Goal: Information Seeking & Learning: Learn about a topic

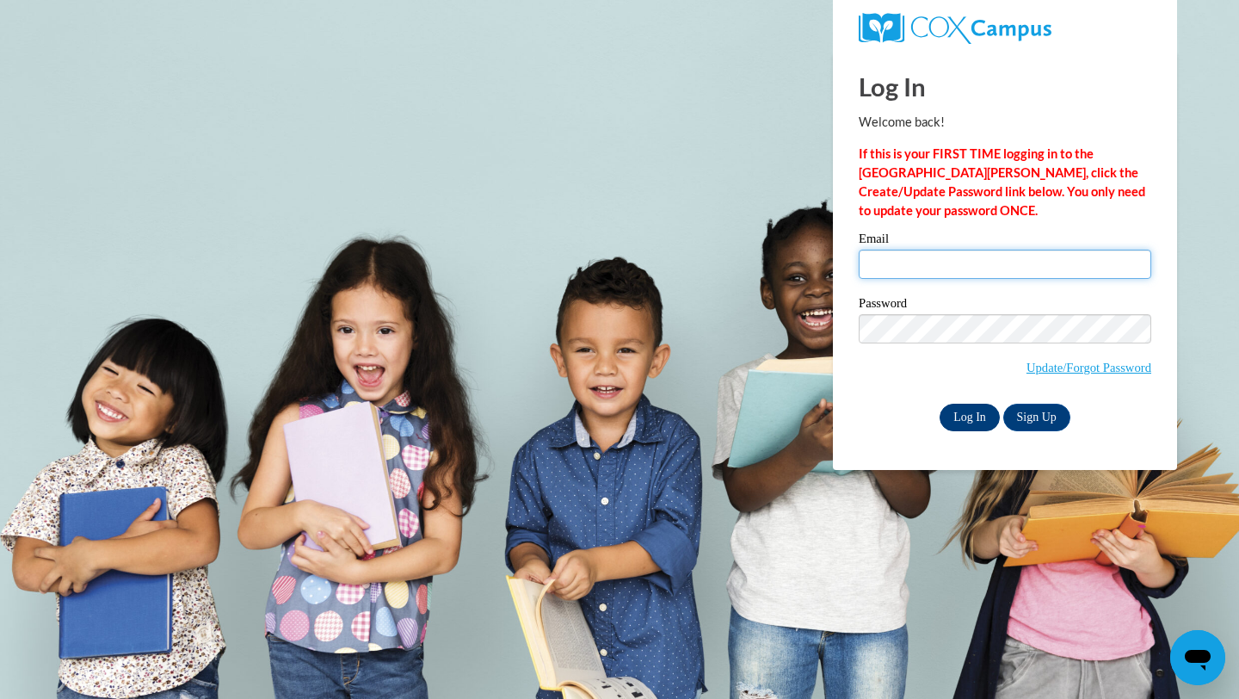
type input "ksullivan@waukesha.k12.wi.us"
click at [956, 411] on input "Log In" at bounding box center [970, 418] width 60 height 28
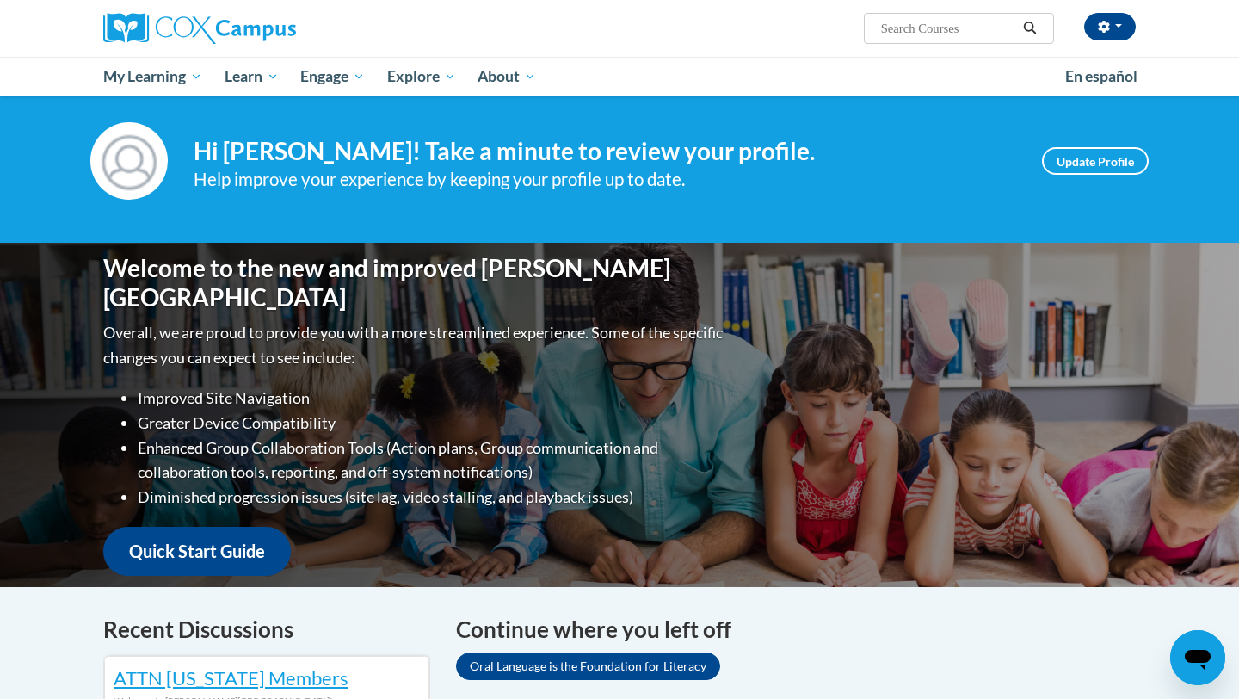
scroll to position [14, 0]
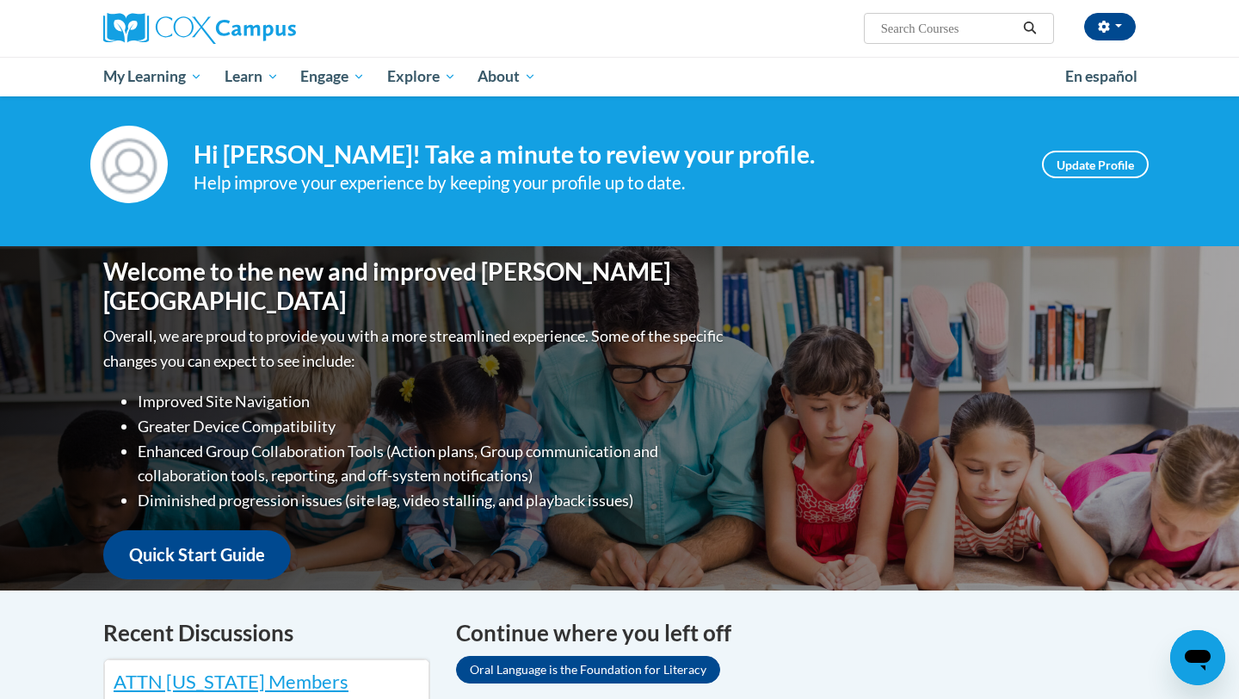
click at [697, 20] on div "Kayla Sullivan (America/Chicago UTC-05:00) My Profile Inbox My Transcripts Log …" at bounding box center [796, 22] width 706 height 44
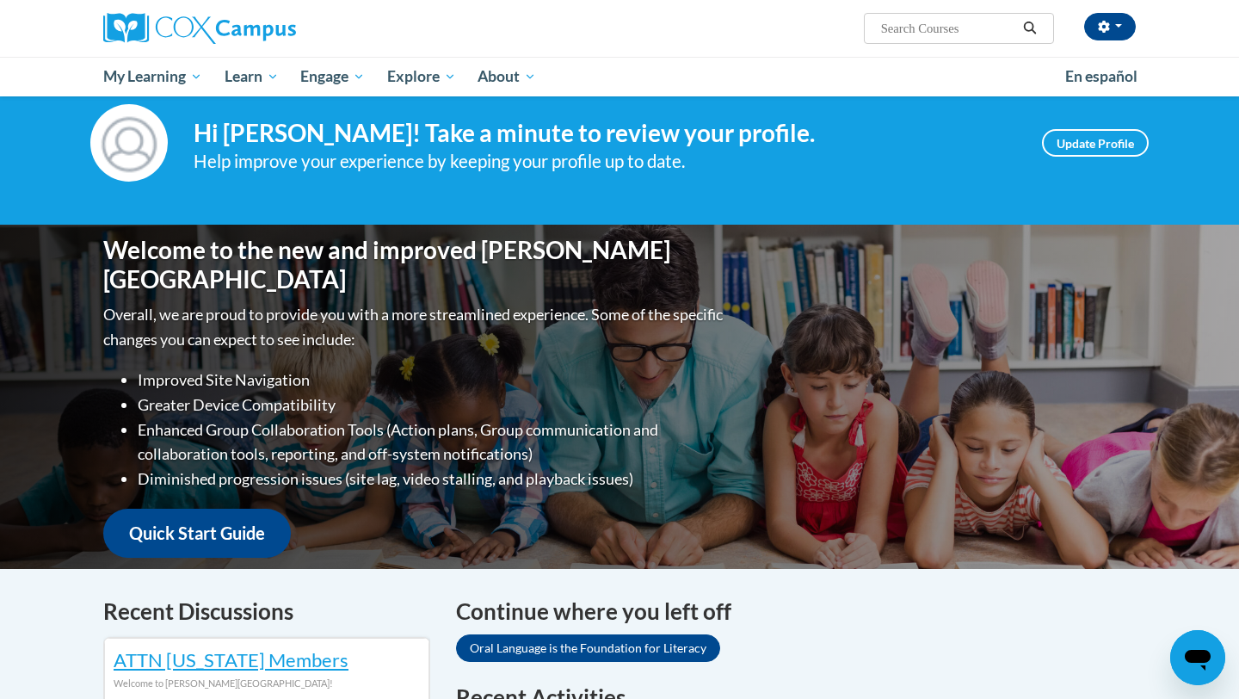
scroll to position [0, 0]
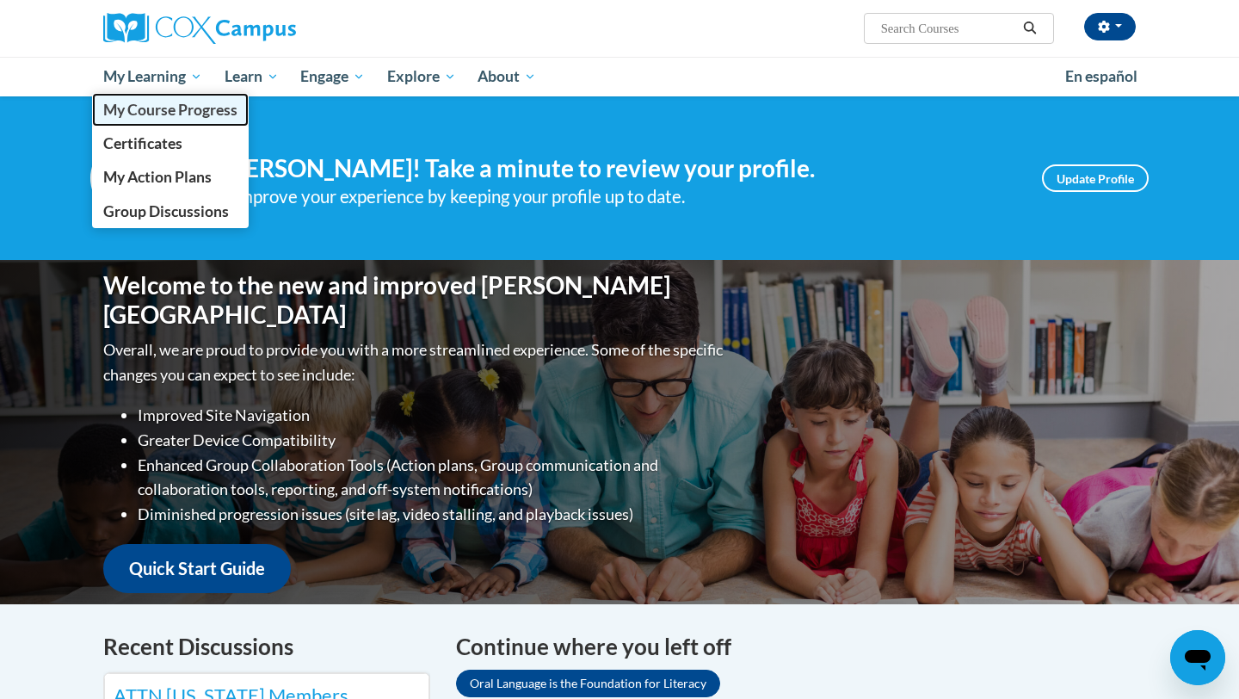
click at [138, 114] on span "My Course Progress" at bounding box center [170, 110] width 134 height 18
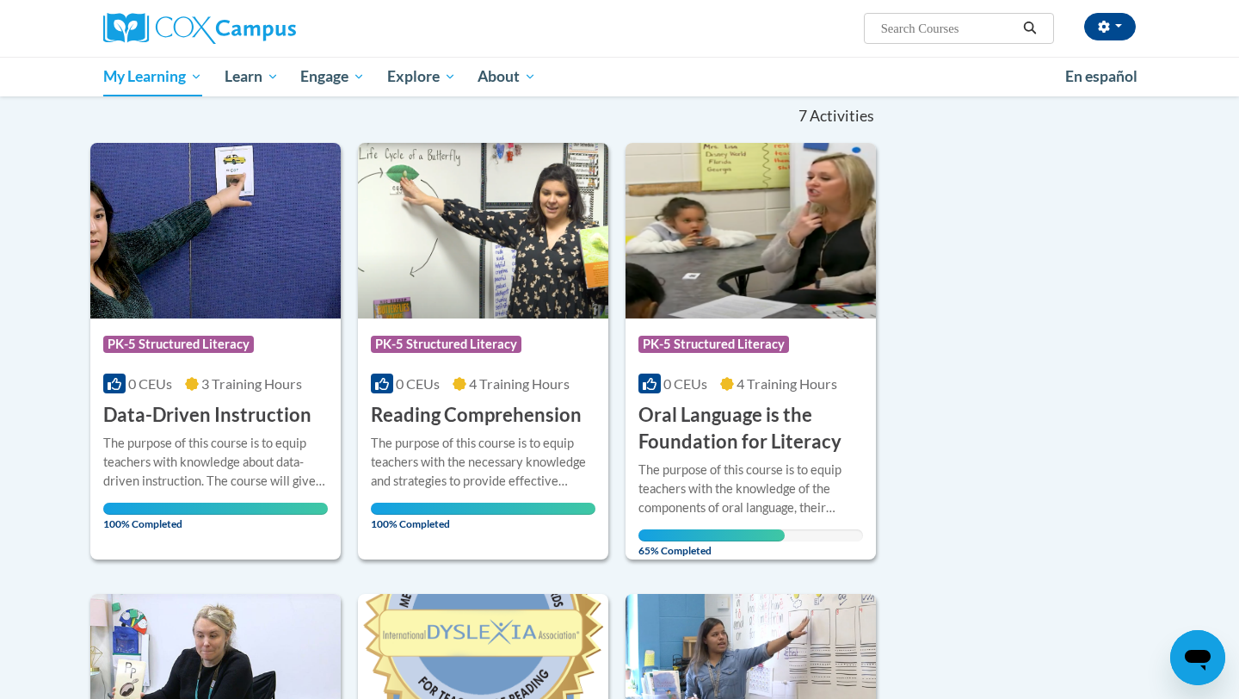
scroll to position [169, 0]
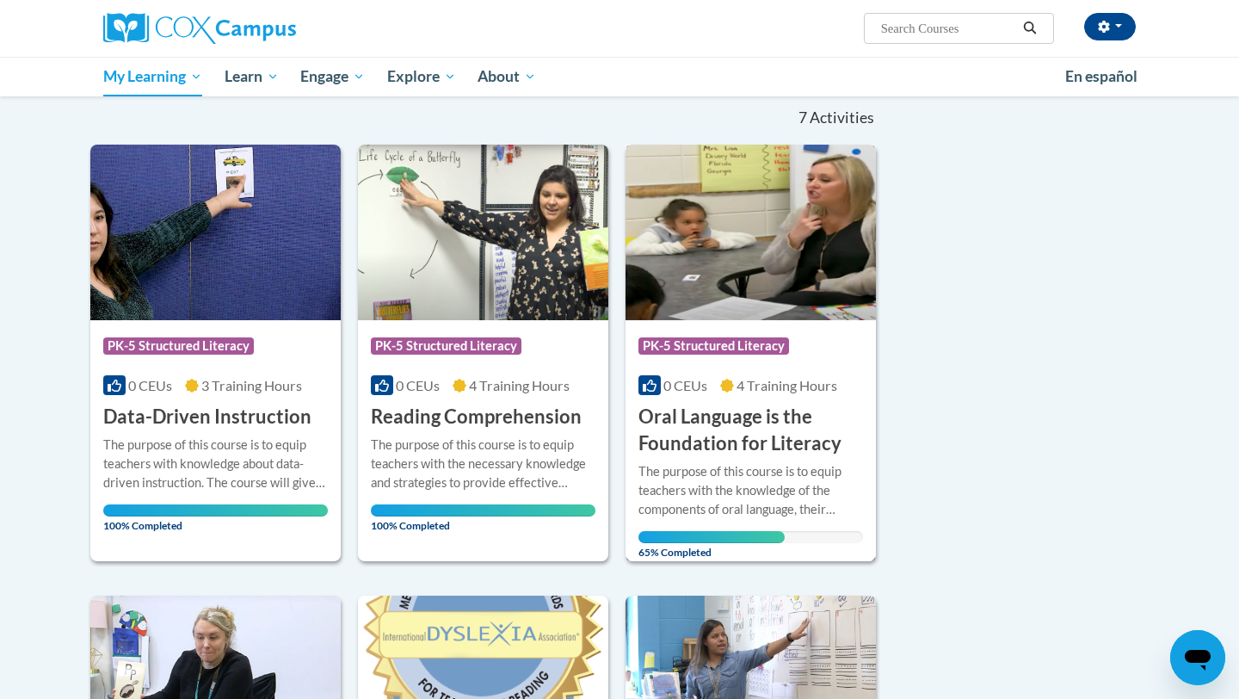
click at [786, 235] on img at bounding box center [751, 233] width 250 height 176
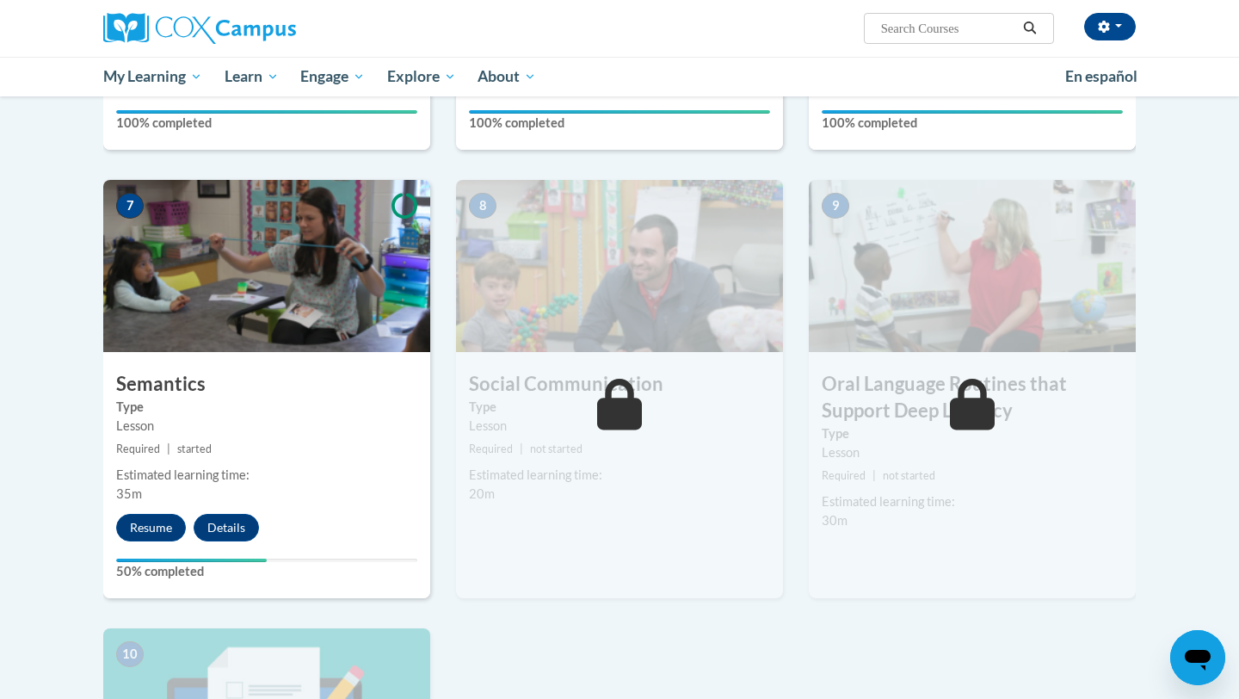
scroll to position [1237, 0]
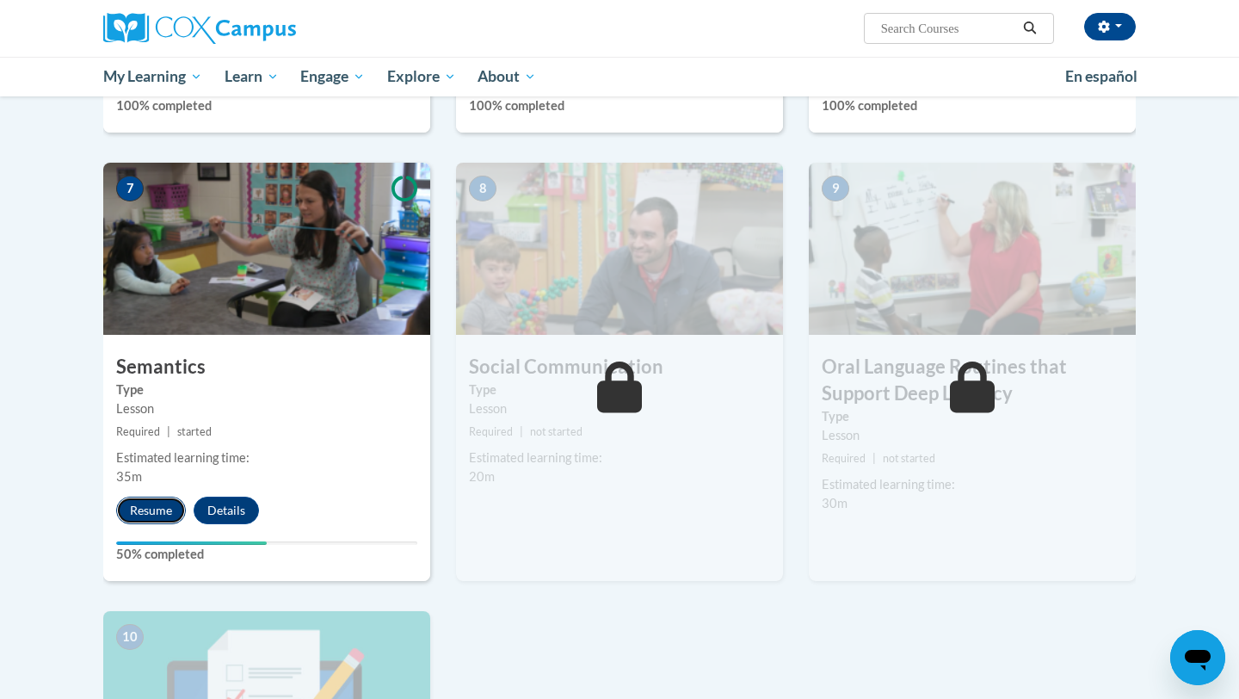
click at [152, 506] on button "Resume" at bounding box center [151, 511] width 70 height 28
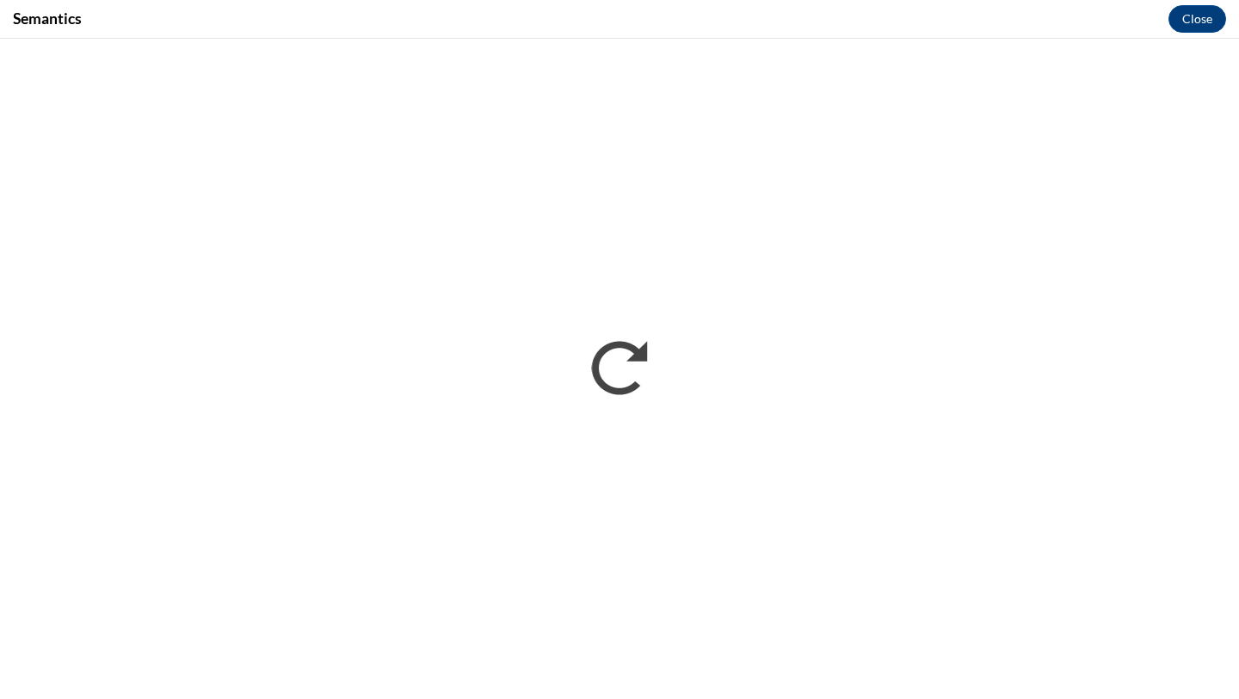
scroll to position [0, 0]
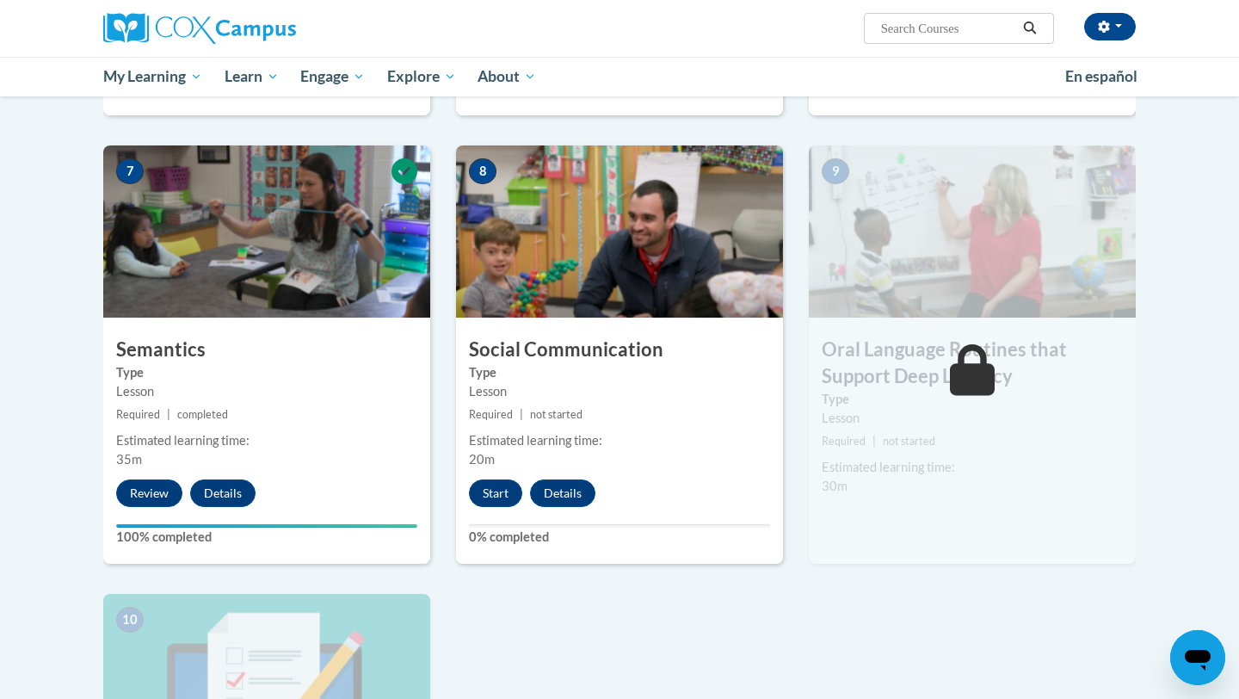
scroll to position [1255, 0]
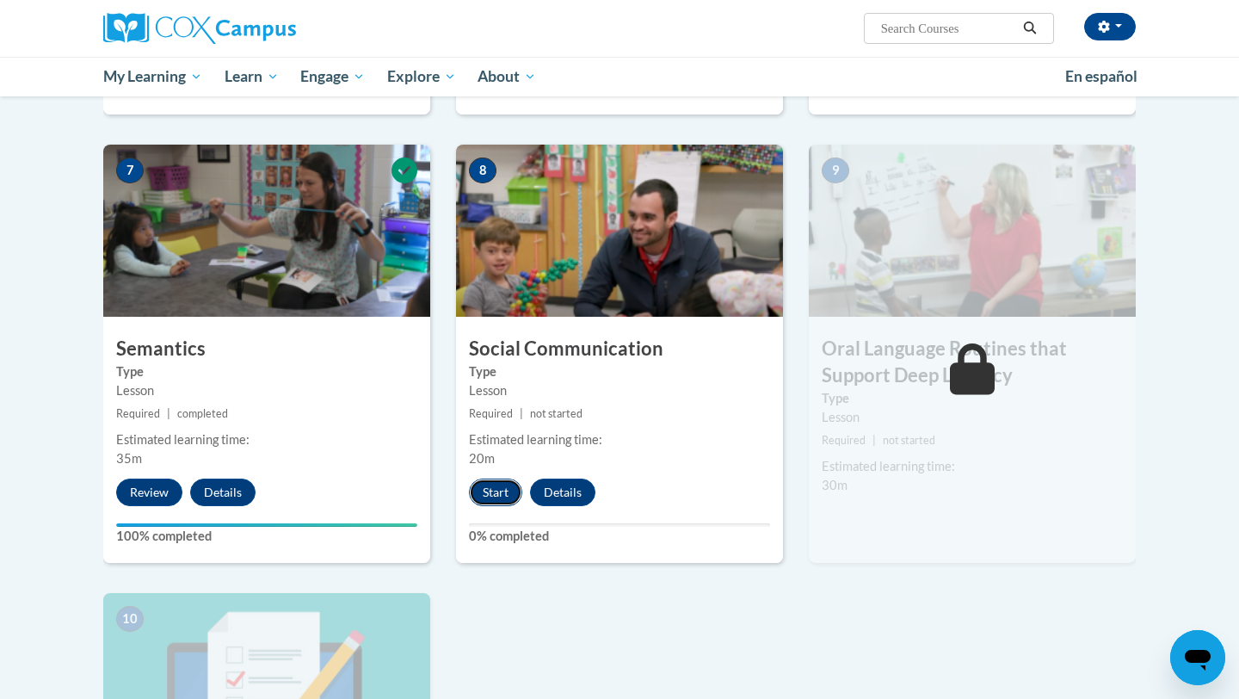
click at [483, 491] on button "Start" at bounding box center [495, 493] width 53 height 28
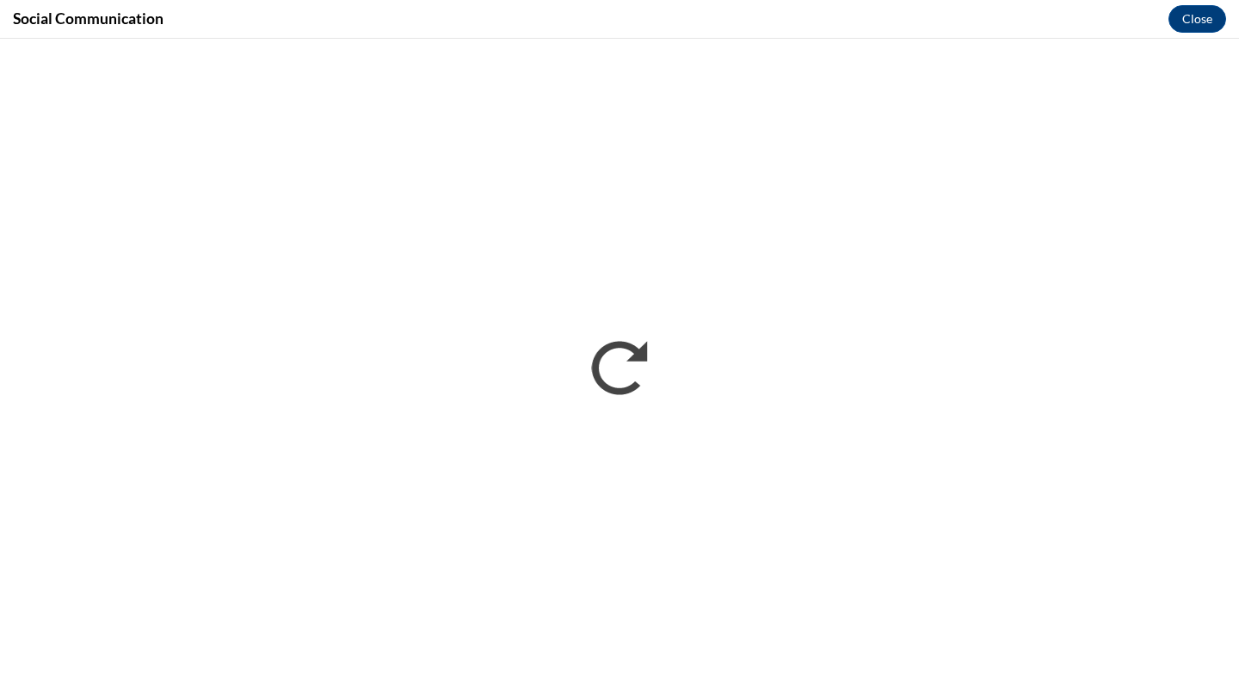
scroll to position [0, 0]
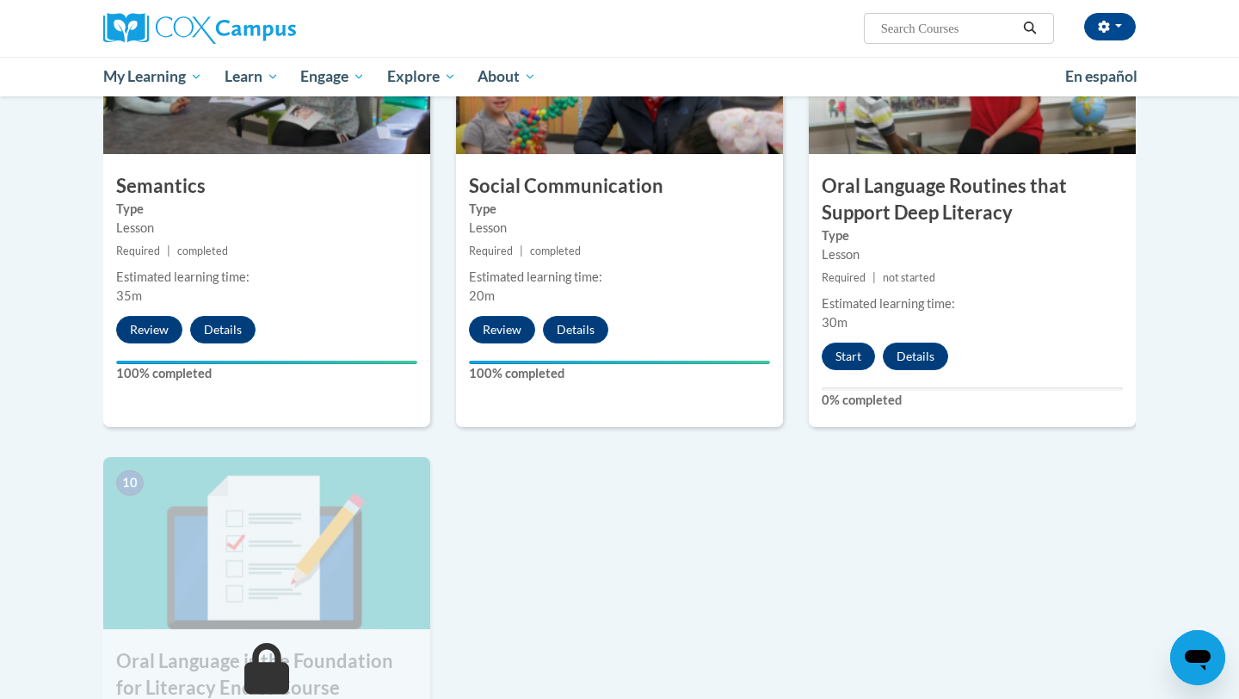
scroll to position [1415, 0]
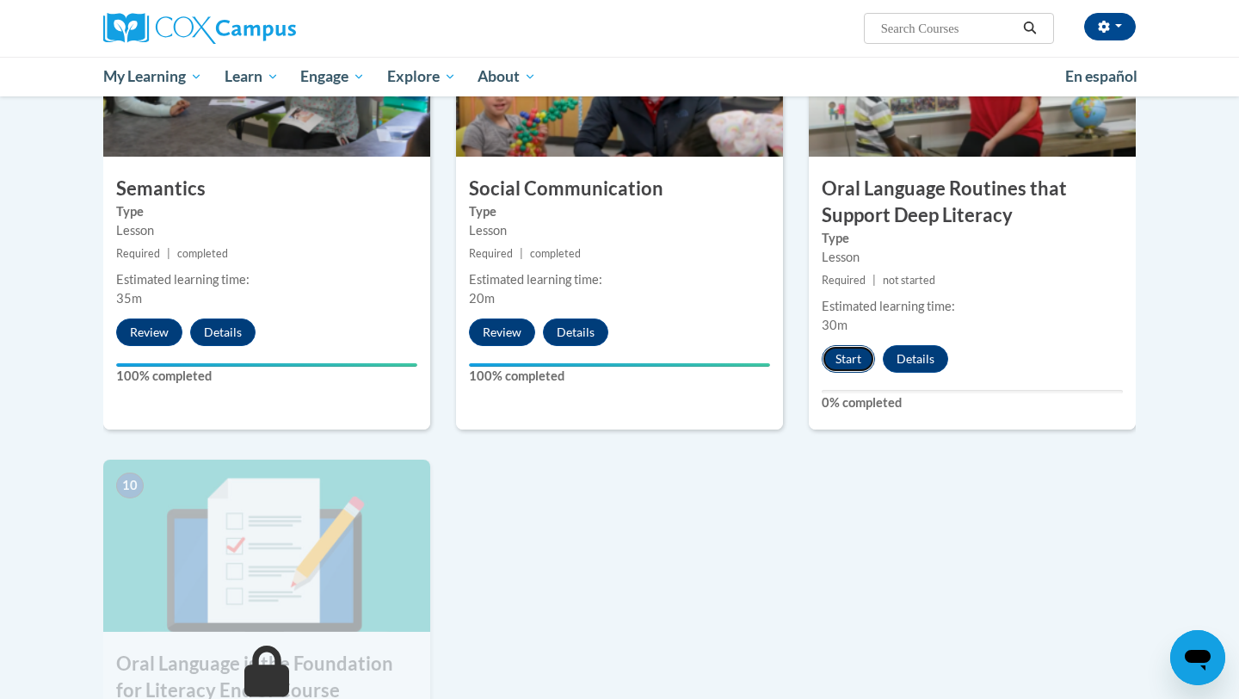
click at [845, 351] on button "Start" at bounding box center [848, 359] width 53 height 28
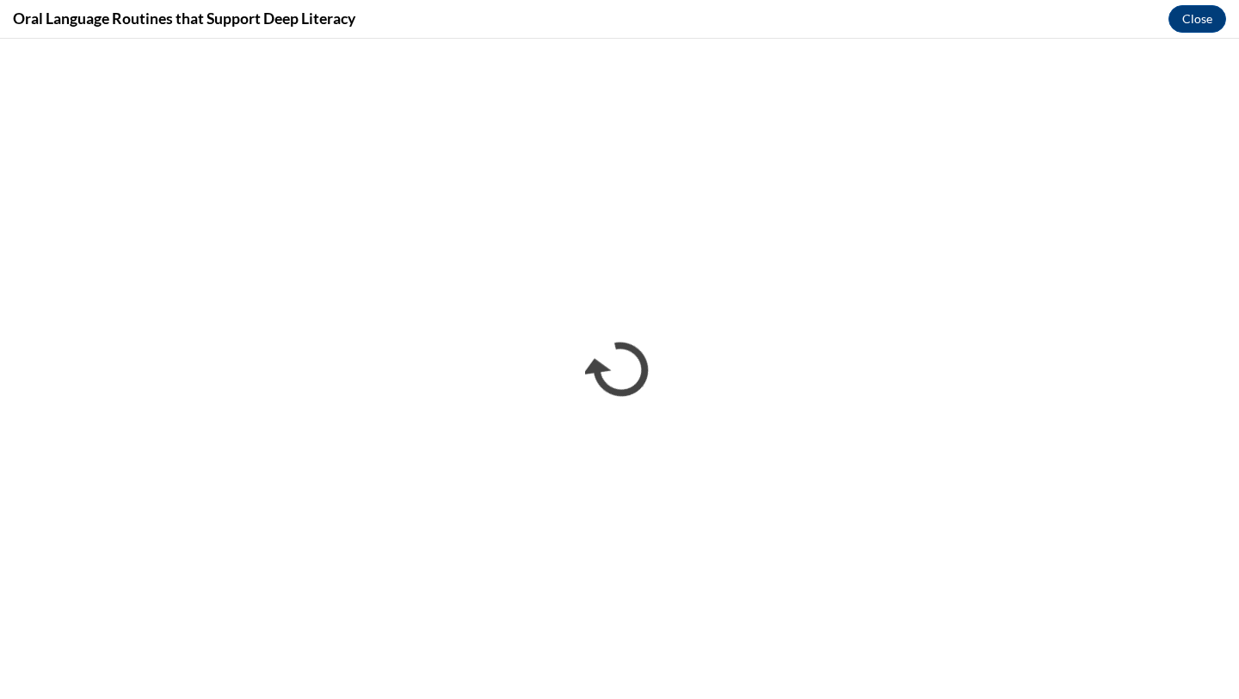
scroll to position [0, 0]
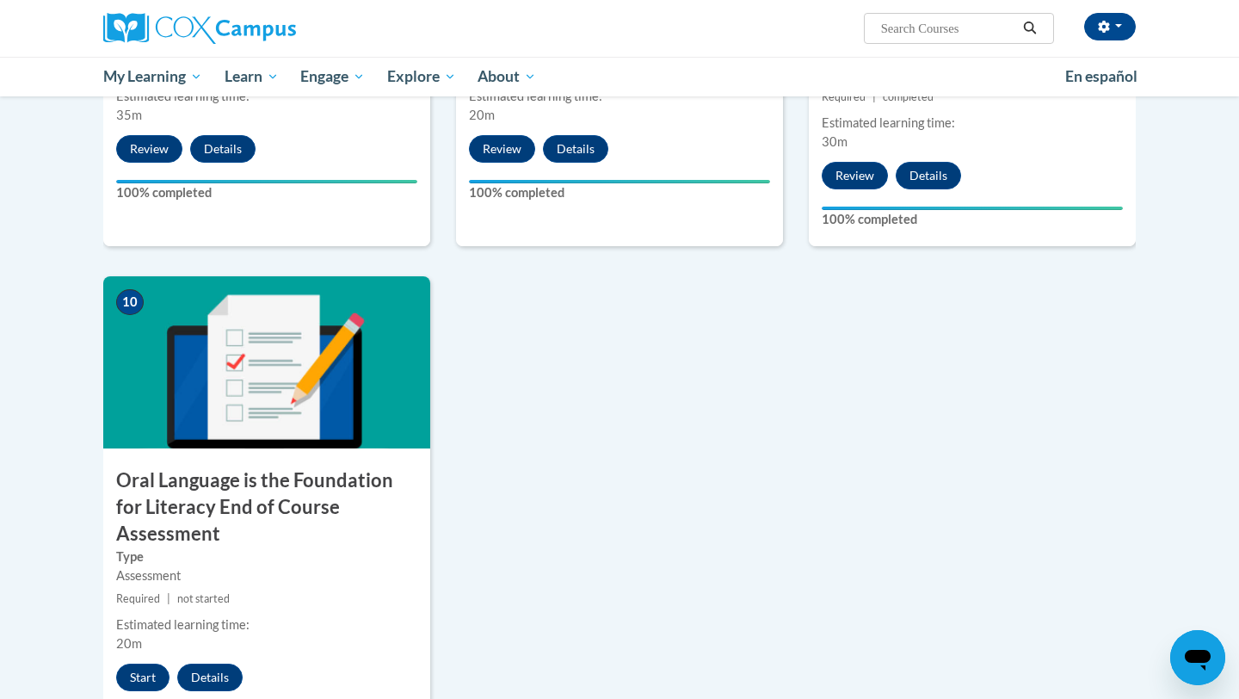
scroll to position [1618, 0]
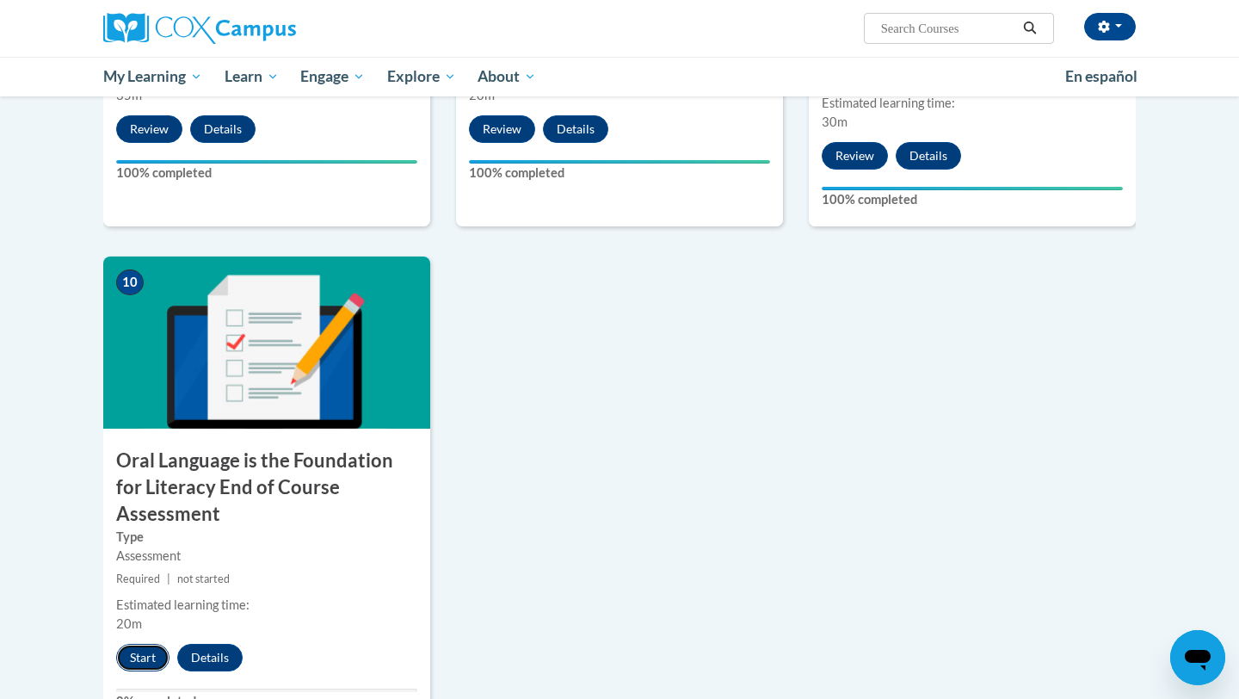
click at [136, 644] on button "Start" at bounding box center [142, 658] width 53 height 28
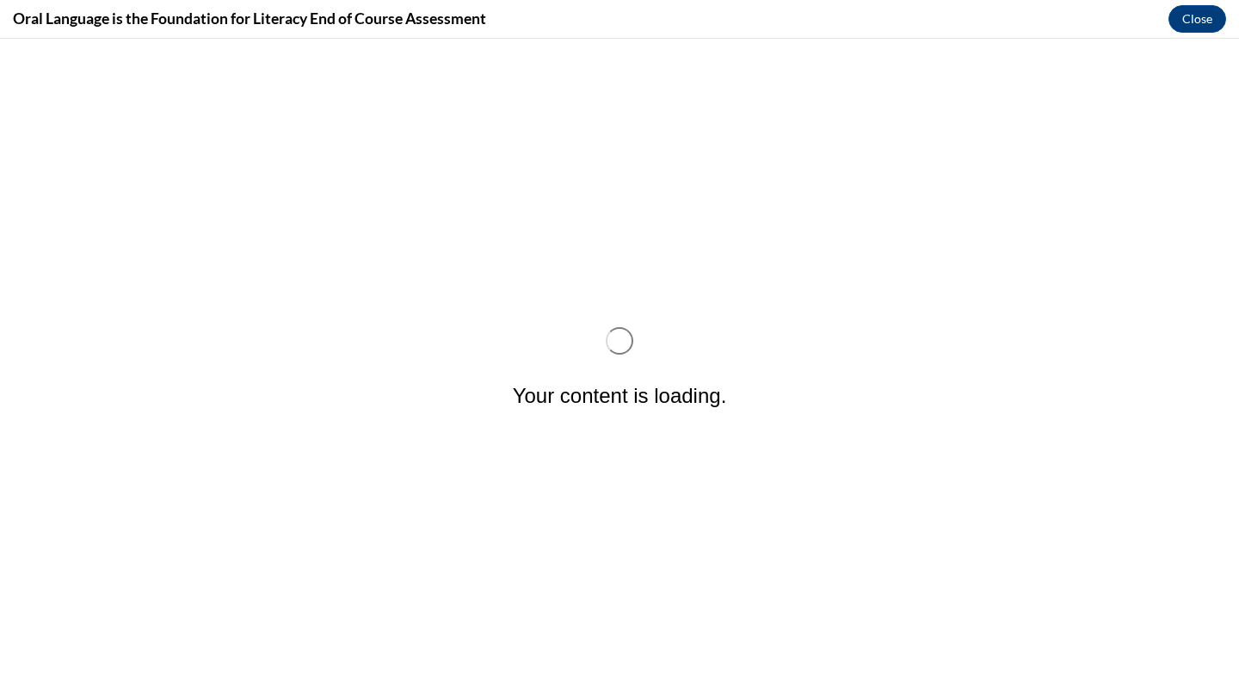
scroll to position [0, 0]
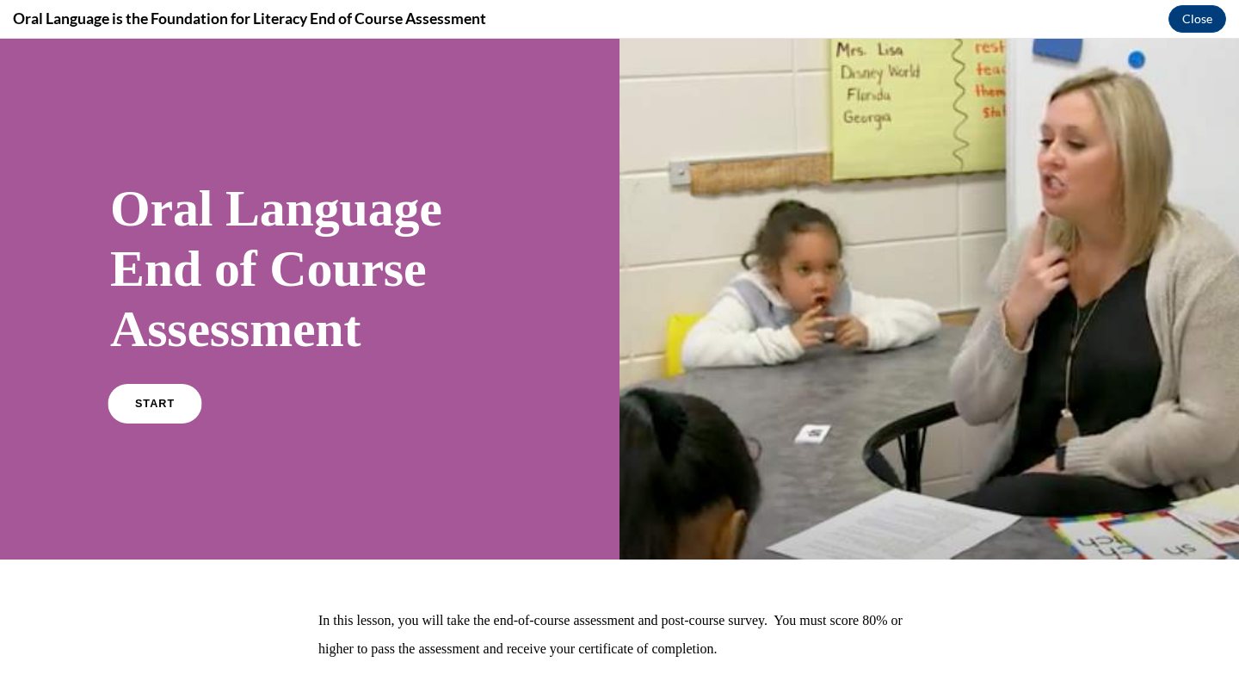
click at [178, 404] on link "START" at bounding box center [155, 404] width 94 height 40
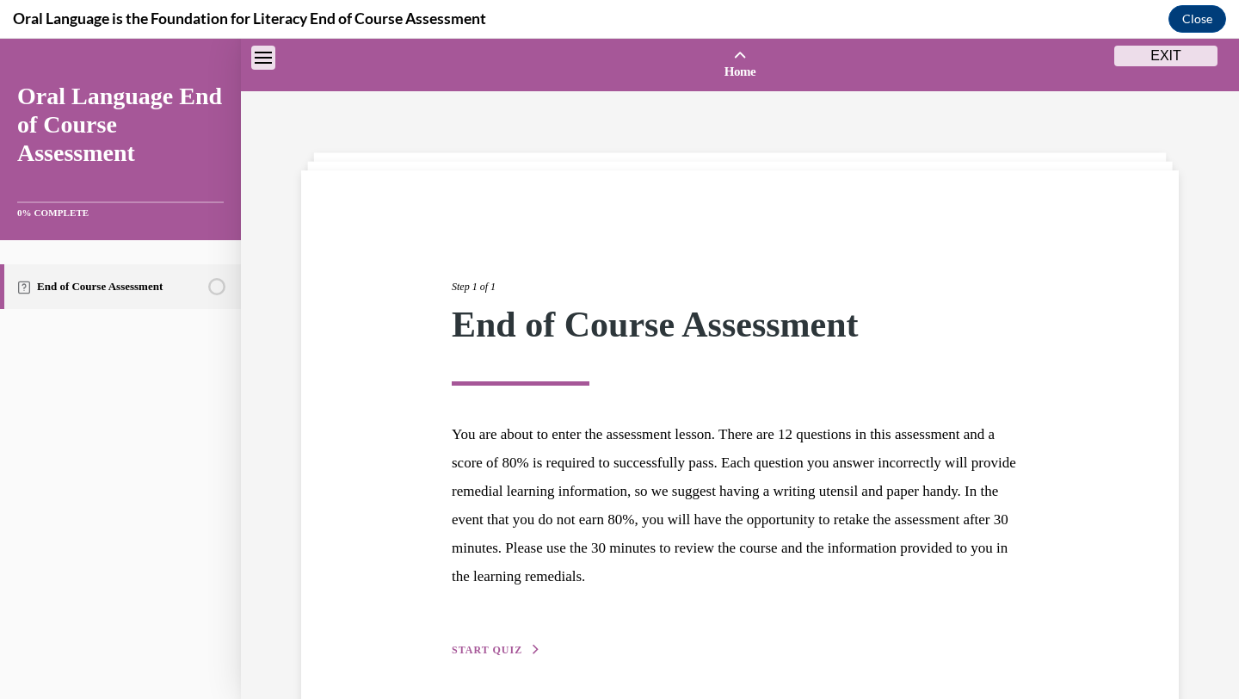
scroll to position [53, 0]
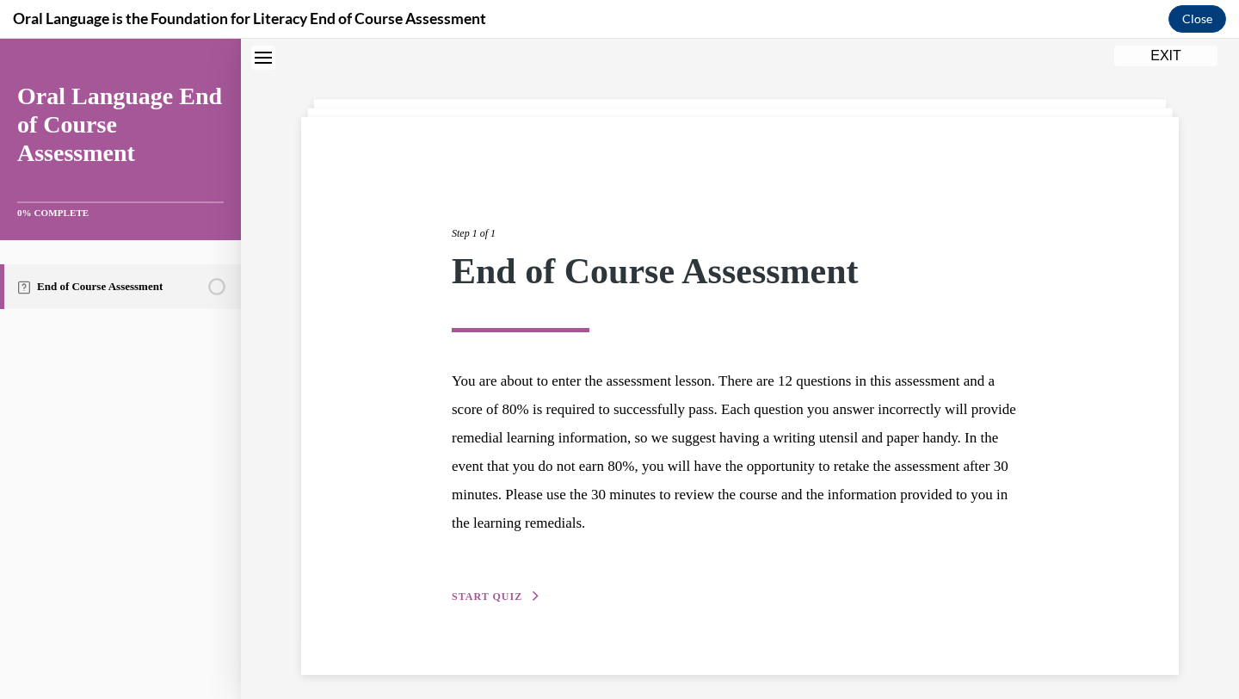
click at [482, 597] on span "START QUIZ" at bounding box center [487, 596] width 71 height 12
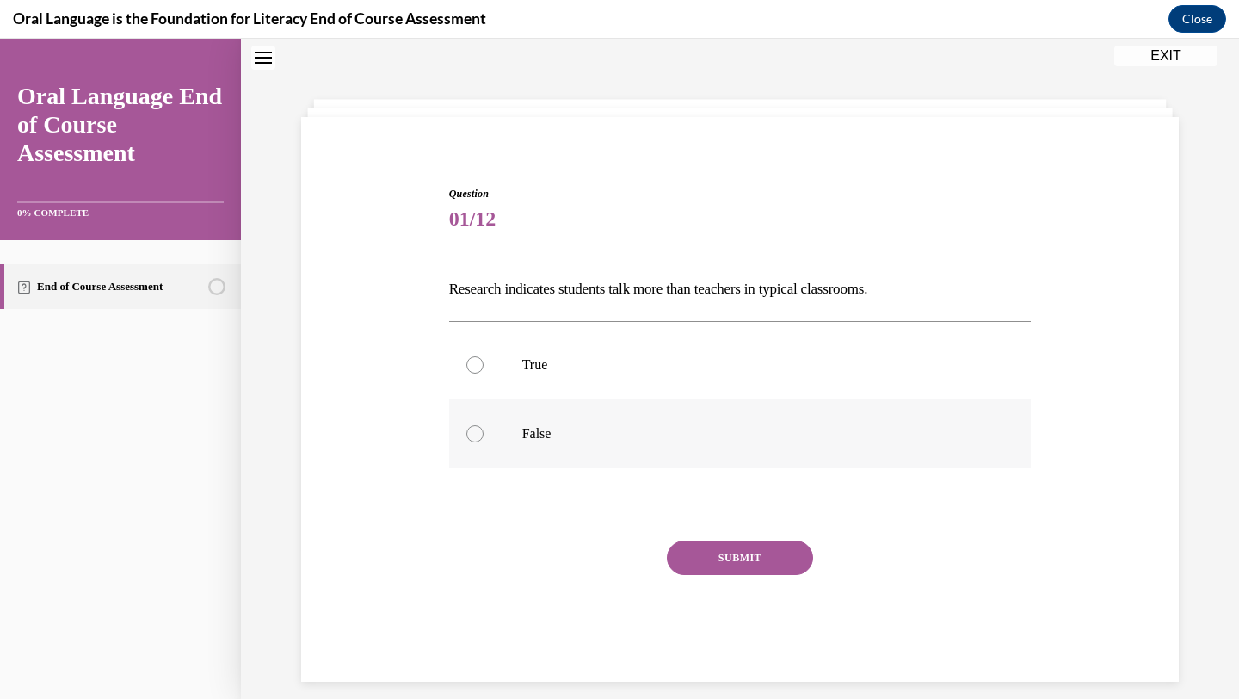
click at [537, 418] on label "False" at bounding box center [740, 433] width 583 height 69
click at [484, 425] on input "False" at bounding box center [475, 433] width 17 height 17
radio input "true"
click at [714, 554] on button "SUBMIT" at bounding box center [740, 558] width 146 height 34
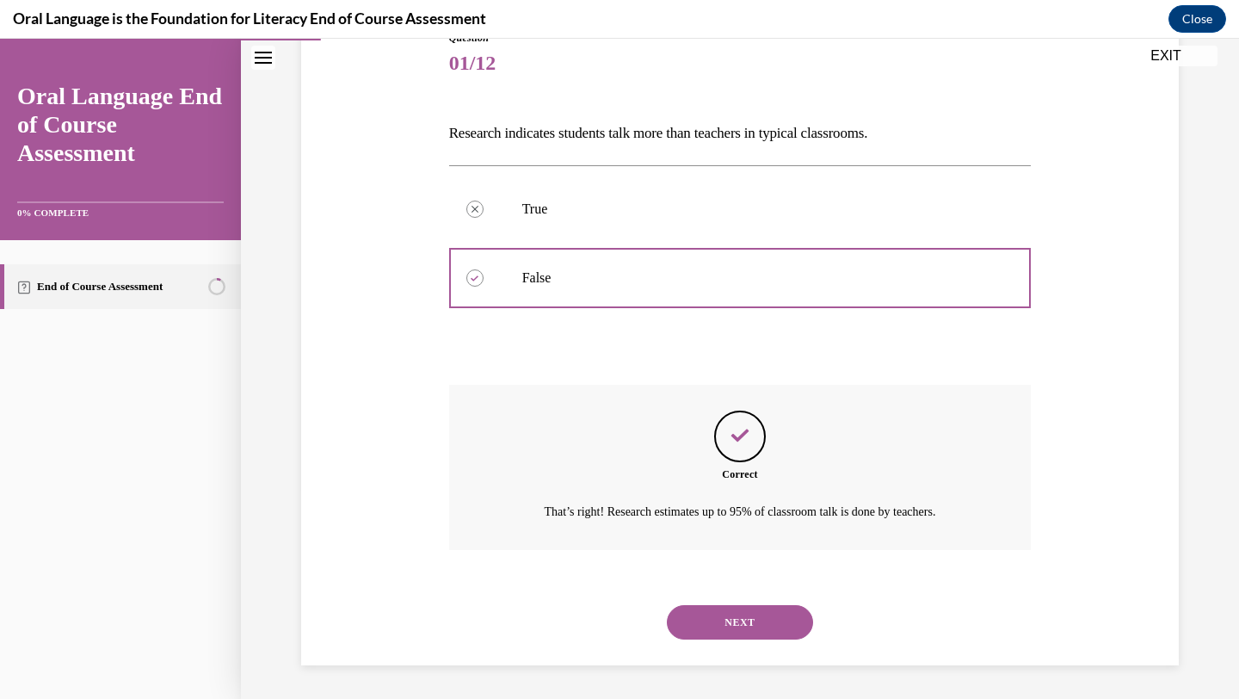
scroll to position [210, 0]
click at [732, 630] on button "NEXT" at bounding box center [740, 621] width 146 height 34
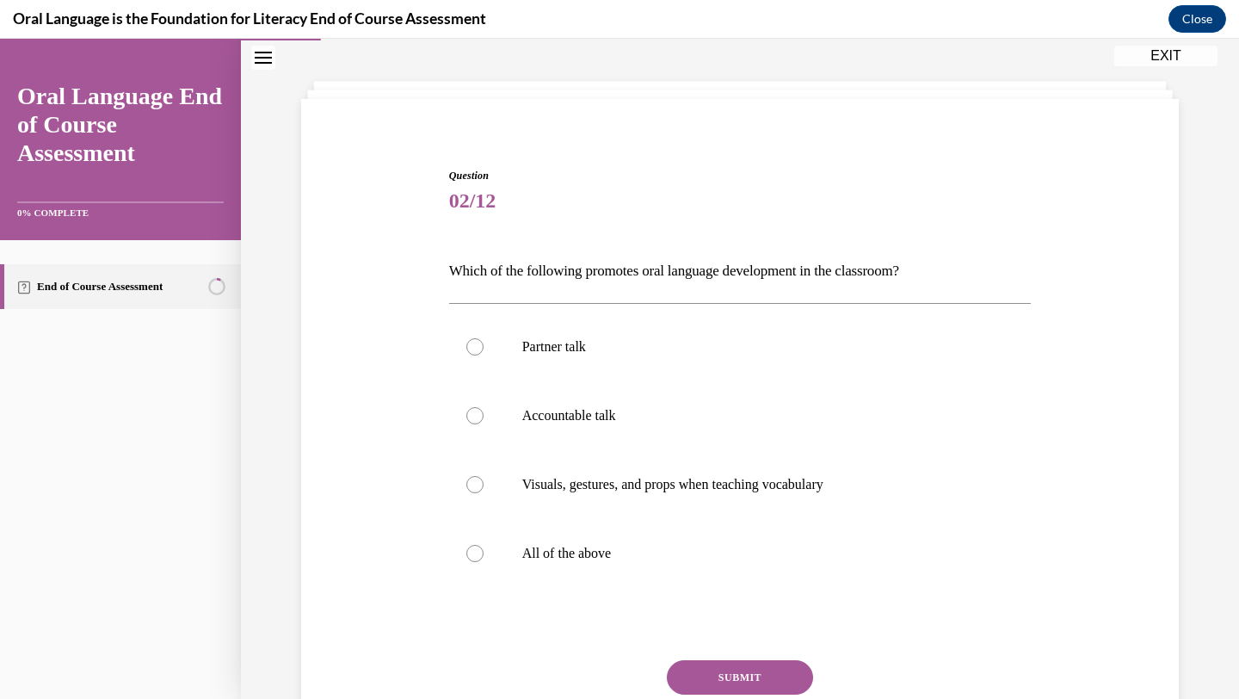
scroll to position [88, 0]
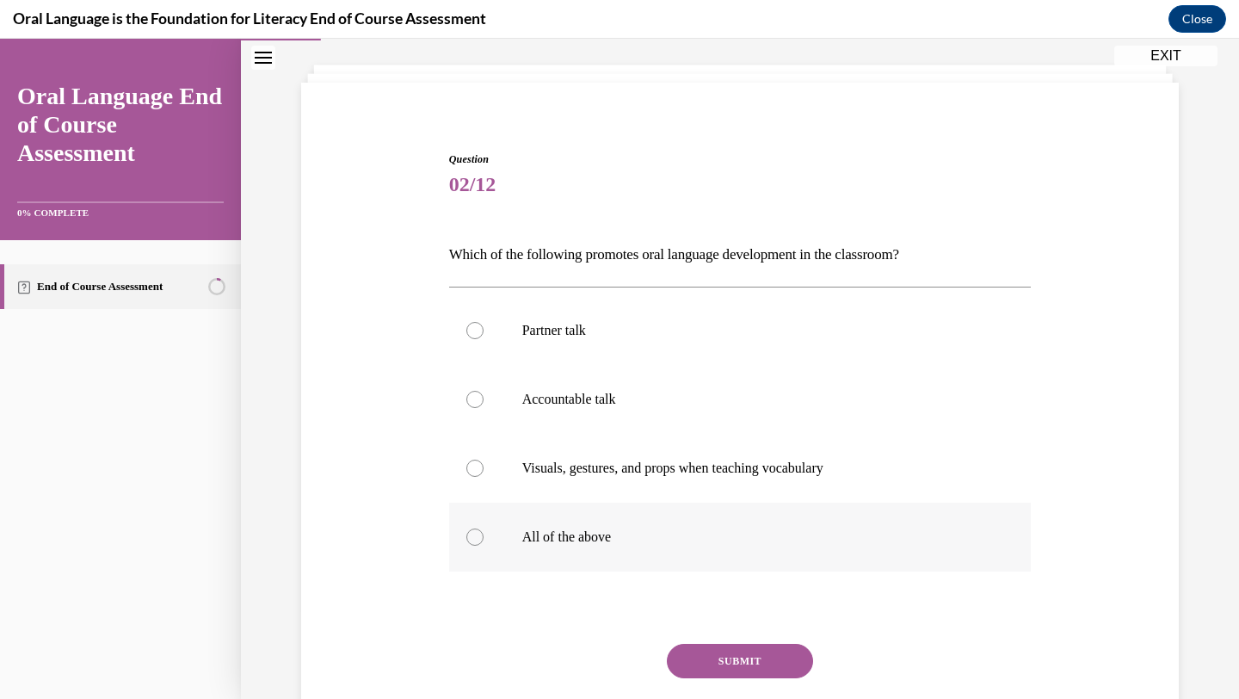
click at [557, 534] on p "All of the above" at bounding box center [755, 536] width 467 height 17
click at [484, 534] on input "All of the above" at bounding box center [475, 536] width 17 height 17
radio input "true"
click at [727, 655] on button "SUBMIT" at bounding box center [740, 661] width 146 height 34
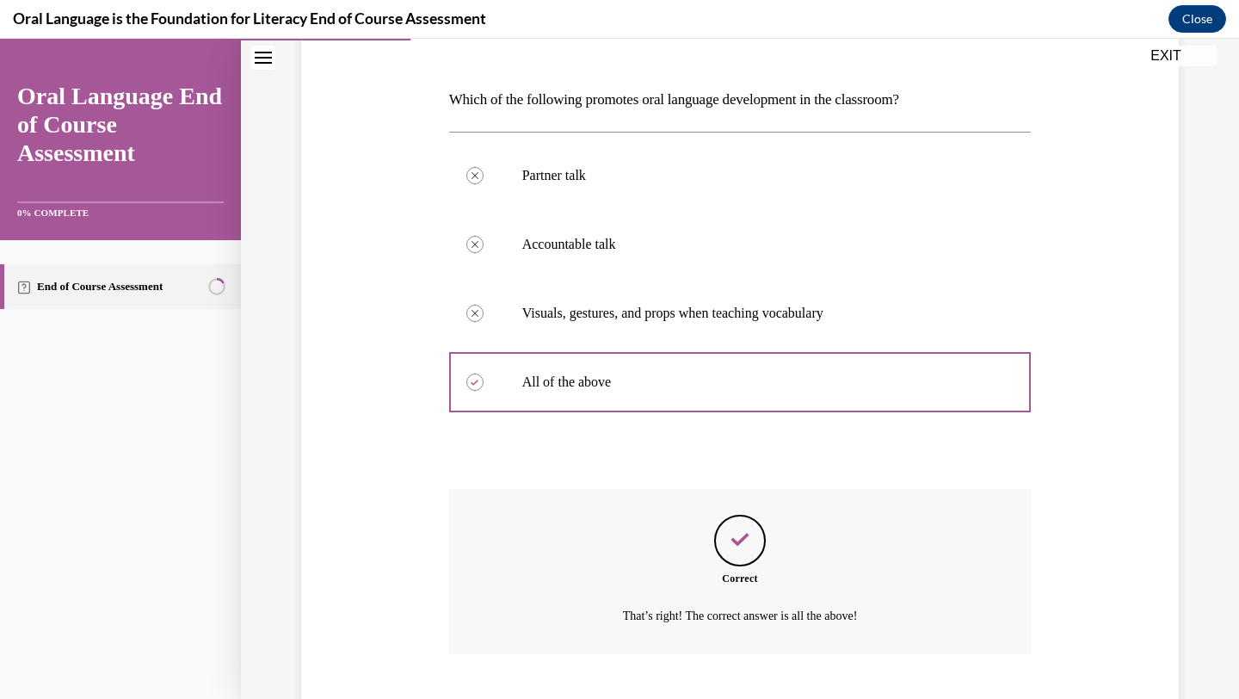
scroll to position [348, 0]
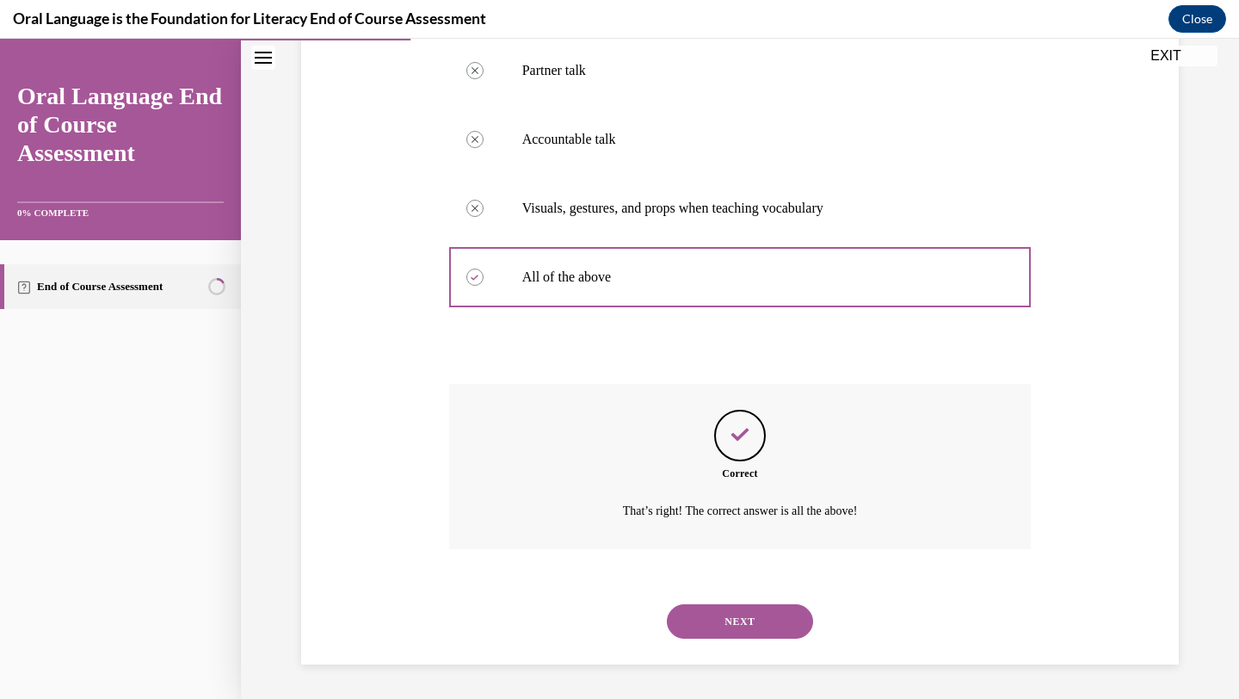
click at [727, 614] on button "NEXT" at bounding box center [740, 621] width 146 height 34
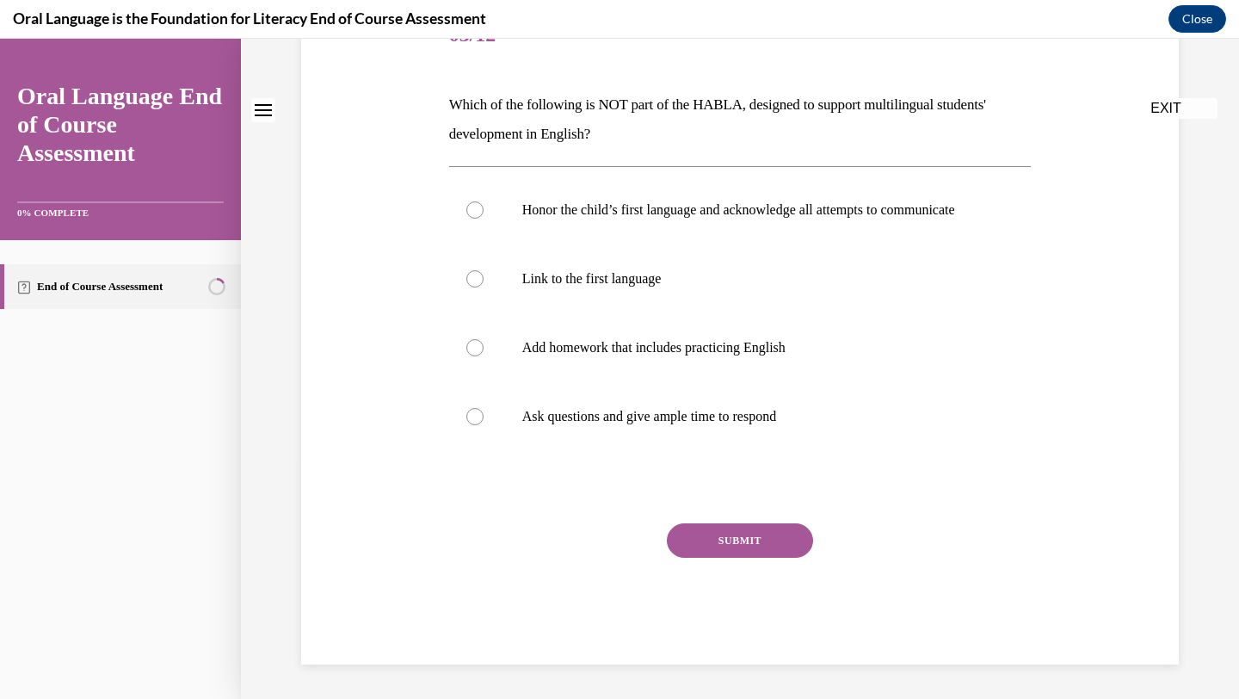
scroll to position [0, 0]
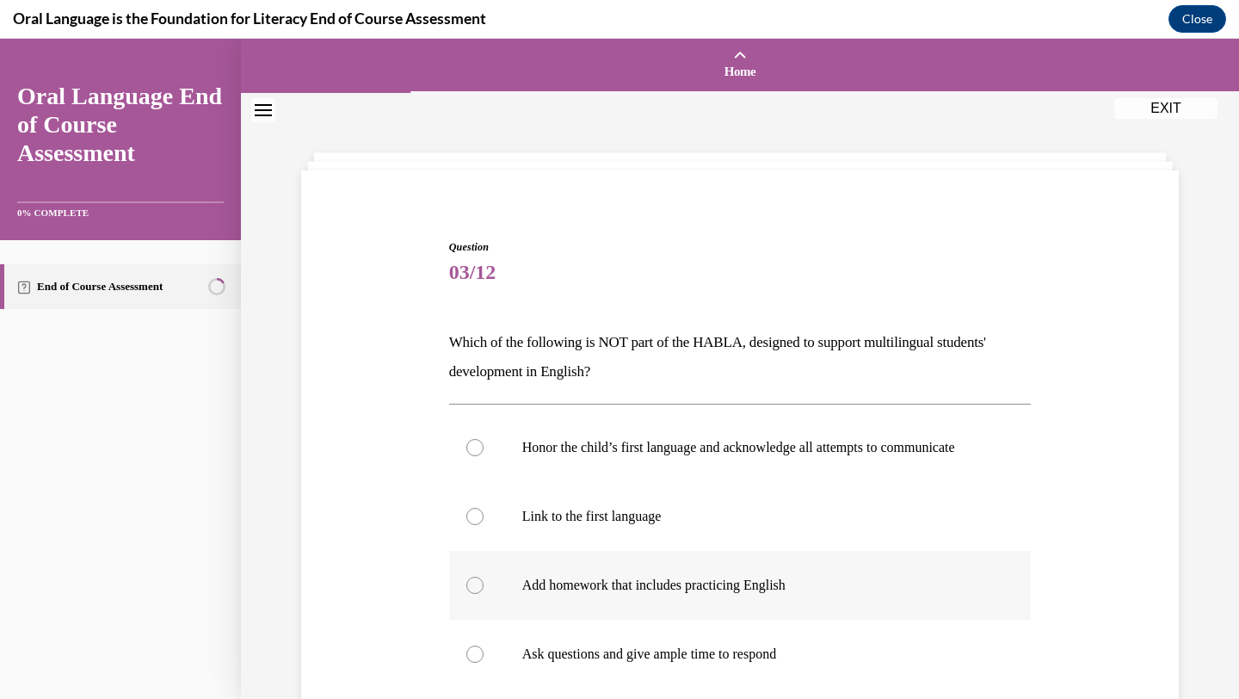
click at [713, 619] on label "Add homework that includes practicing English" at bounding box center [740, 585] width 583 height 69
click at [484, 594] on input "Add homework that includes practicing English" at bounding box center [475, 585] width 17 height 17
radio input "true"
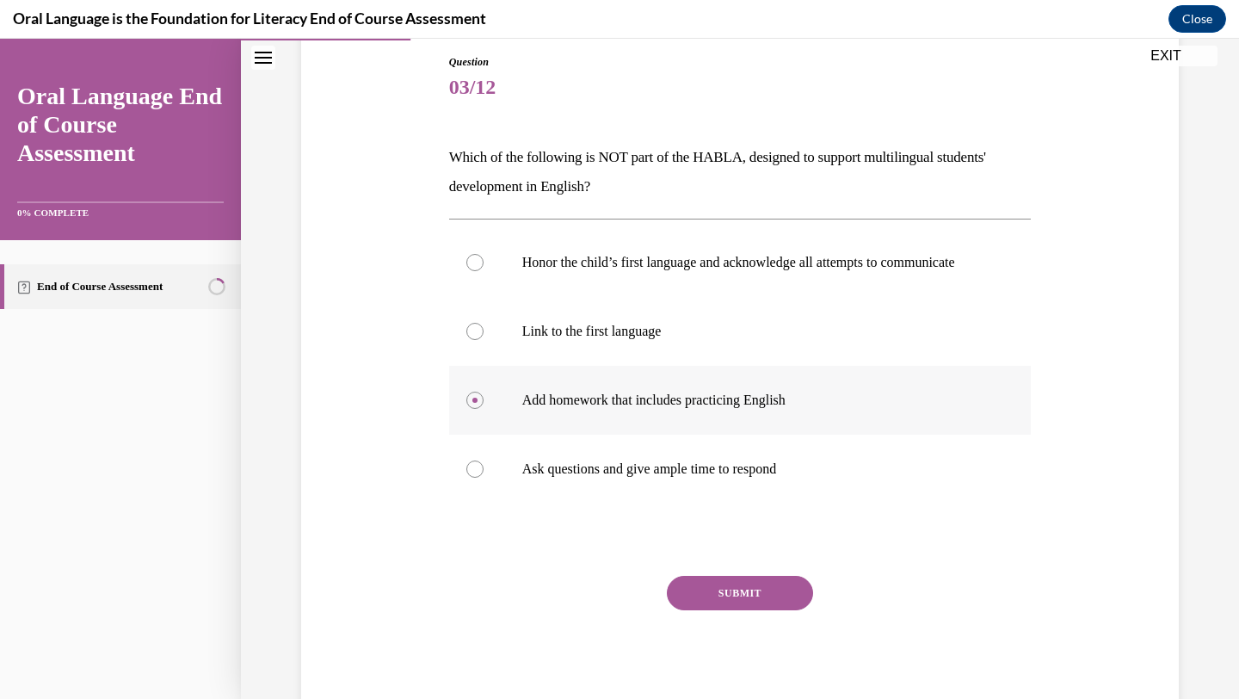
scroll to position [255, 0]
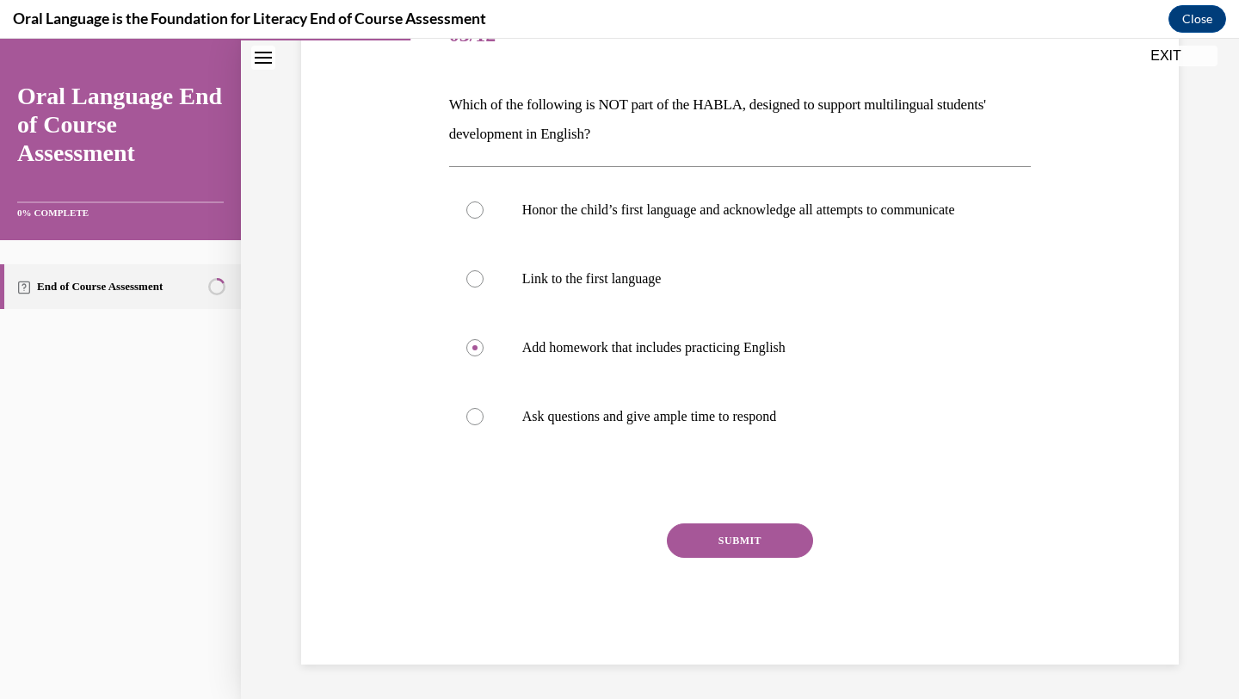
click at [726, 536] on button "SUBMIT" at bounding box center [740, 540] width 146 height 34
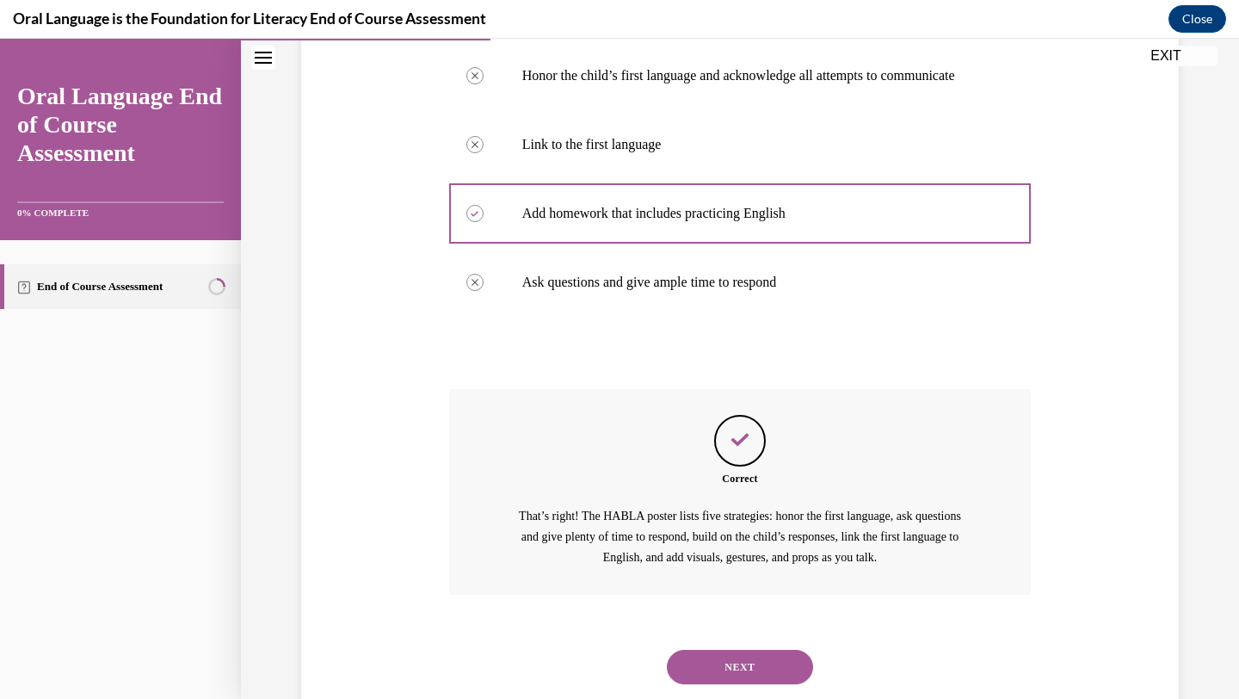
scroll to position [435, 0]
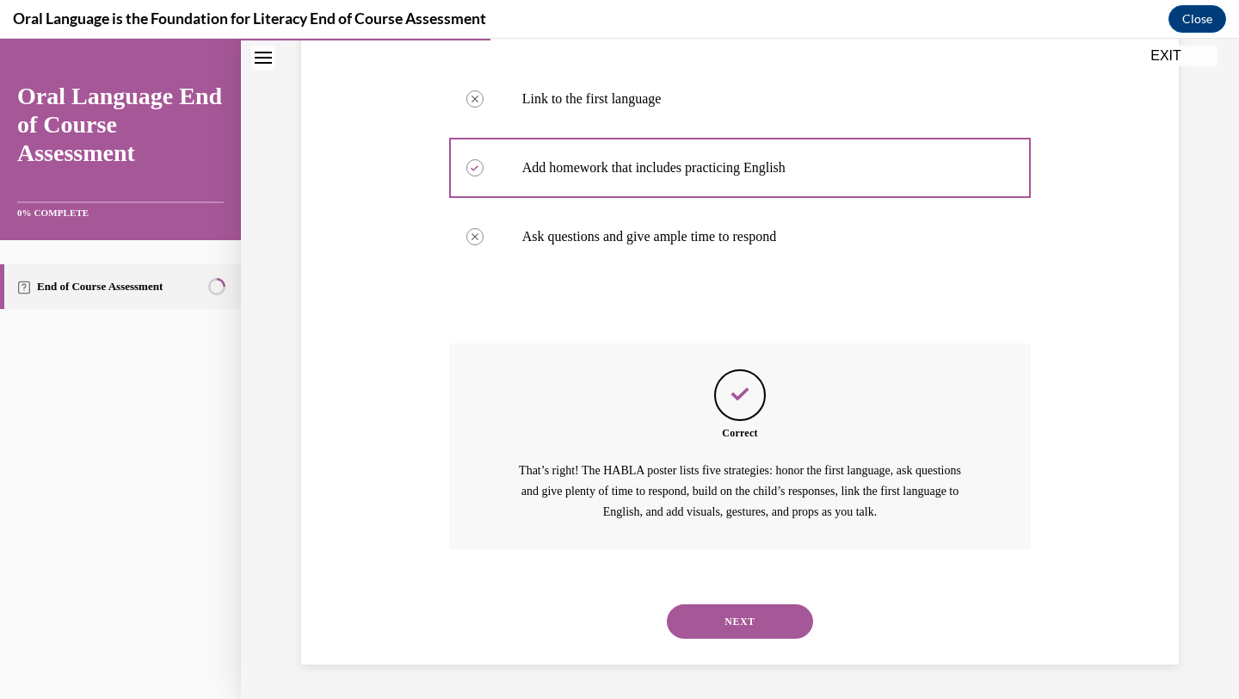
click at [714, 623] on button "NEXT" at bounding box center [740, 621] width 146 height 34
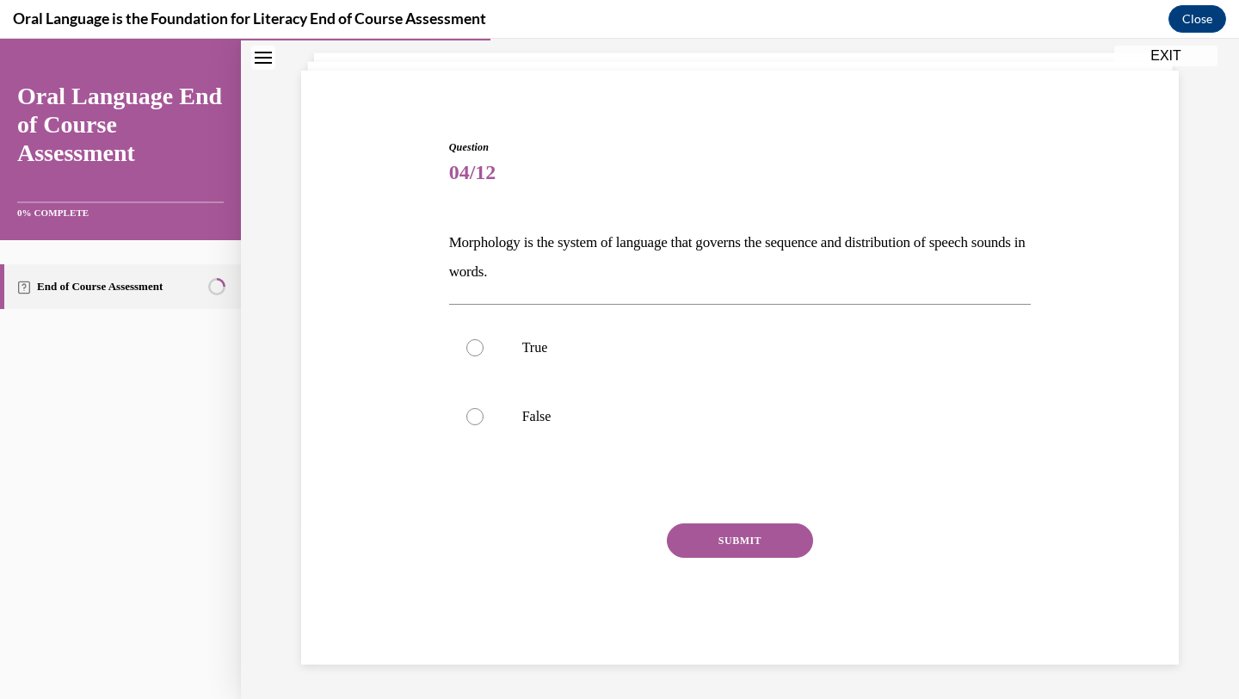
scroll to position [100, 0]
click at [664, 423] on p "False" at bounding box center [755, 416] width 467 height 17
click at [484, 423] on input "False" at bounding box center [475, 416] width 17 height 17
radio input "true"
click at [726, 541] on button "SUBMIT" at bounding box center [740, 540] width 146 height 34
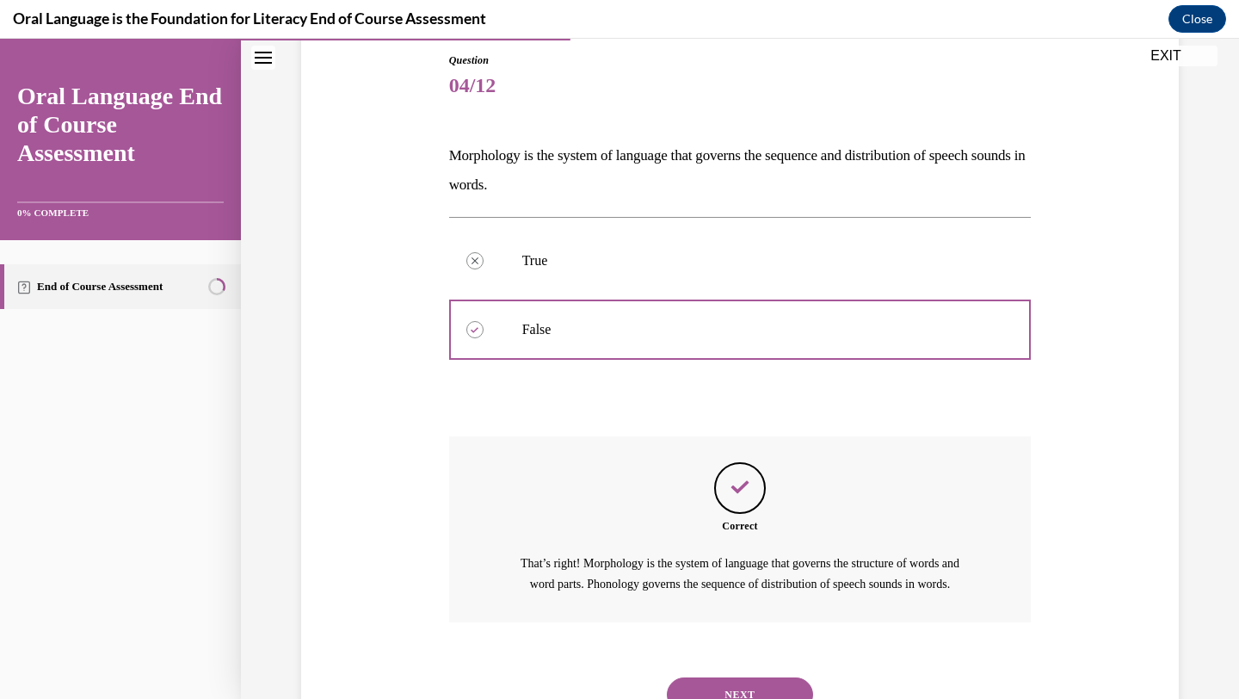
scroll to position [280, 0]
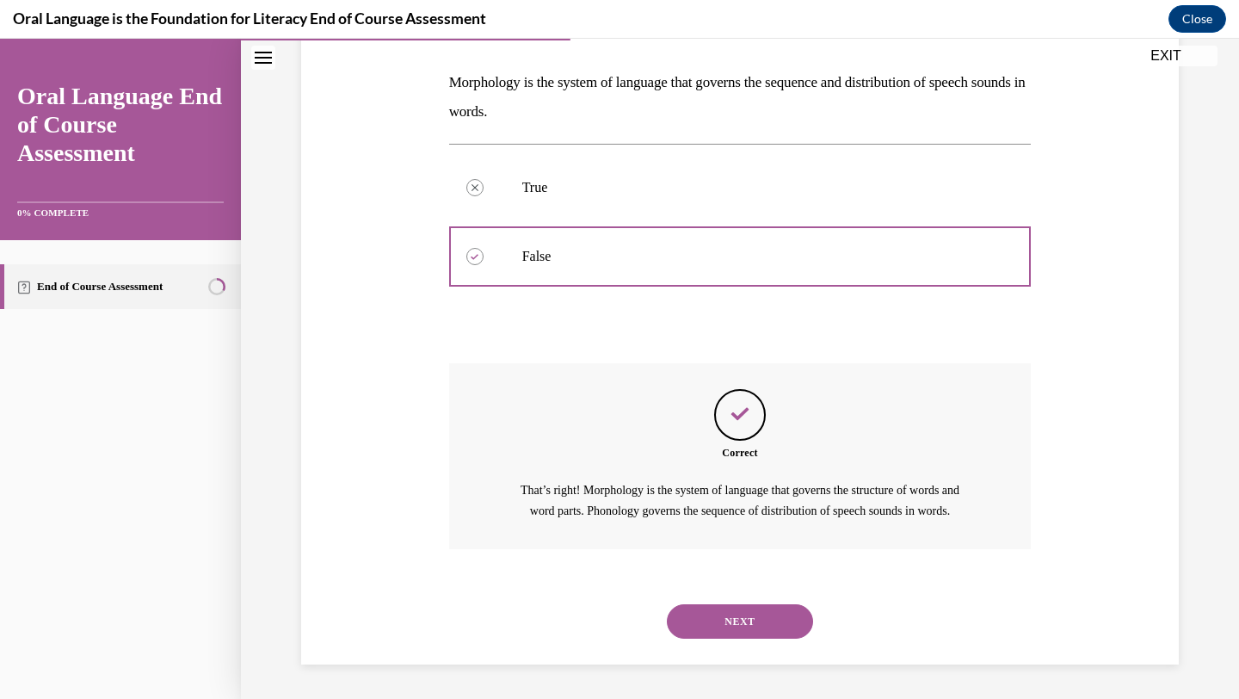
click at [725, 617] on button "NEXT" at bounding box center [740, 621] width 146 height 34
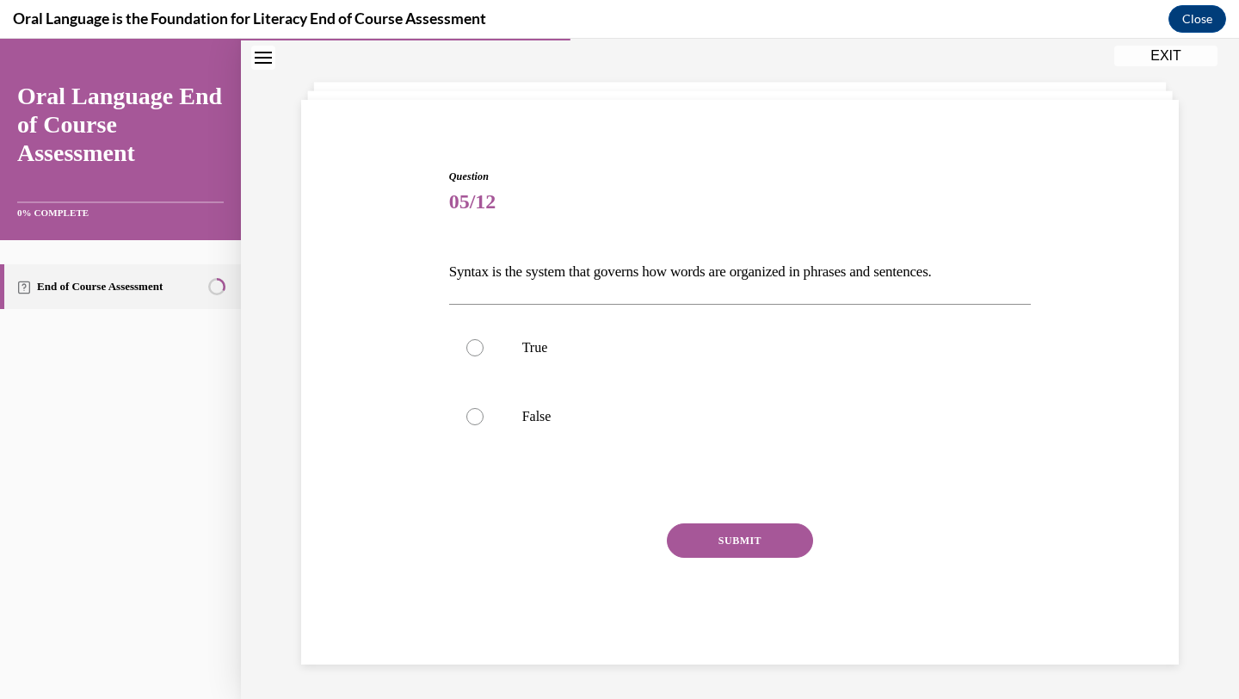
scroll to position [71, 0]
click at [662, 353] on p "True" at bounding box center [755, 347] width 467 height 17
click at [484, 353] on input "True" at bounding box center [475, 347] width 17 height 17
radio input "true"
click at [751, 534] on button "SUBMIT" at bounding box center [740, 540] width 146 height 34
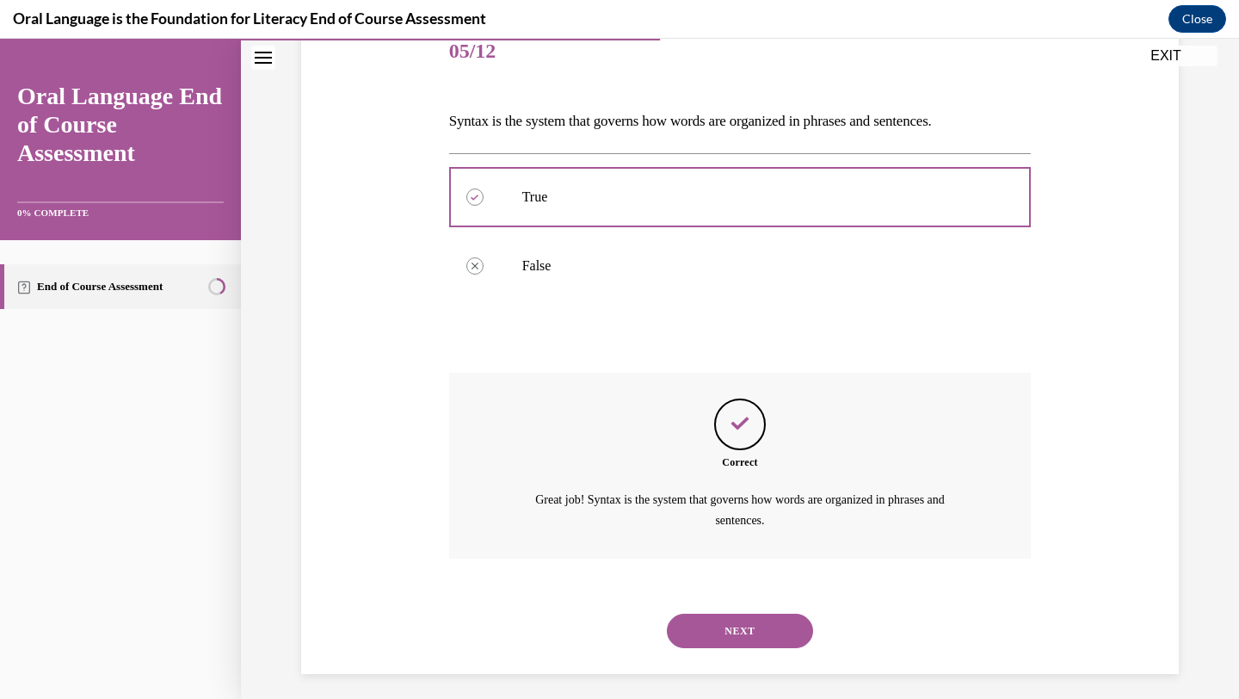
scroll to position [230, 0]
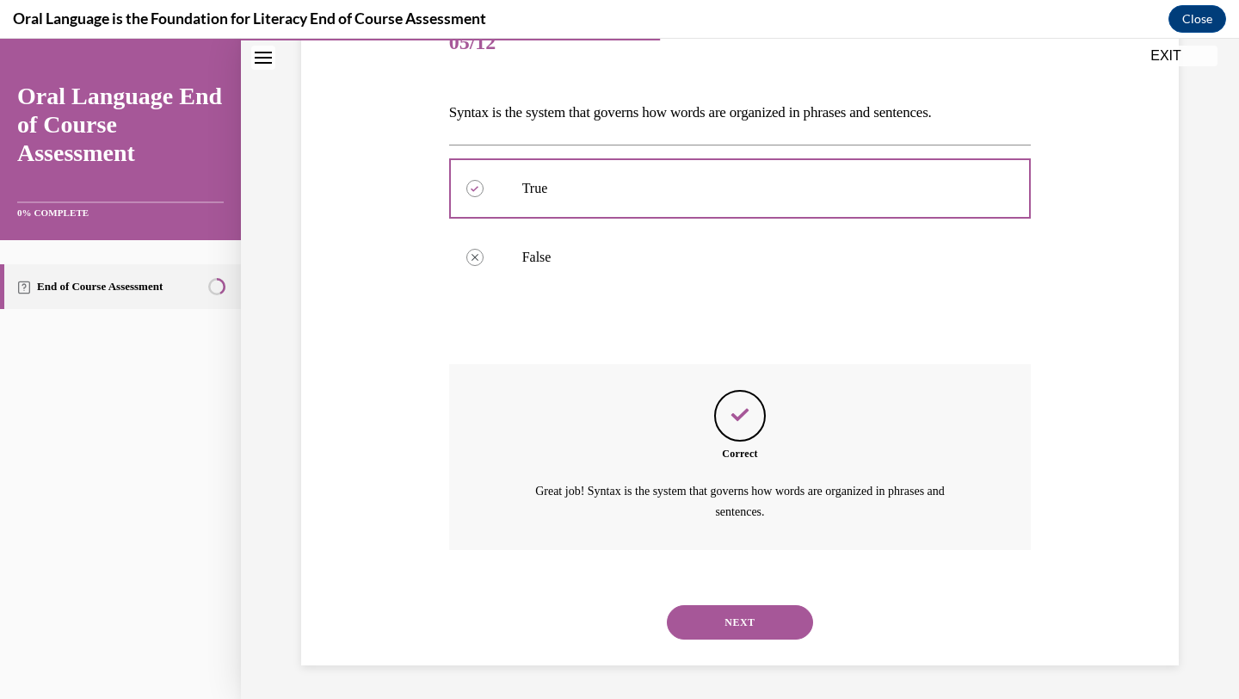
click at [733, 621] on button "NEXT" at bounding box center [740, 622] width 146 height 34
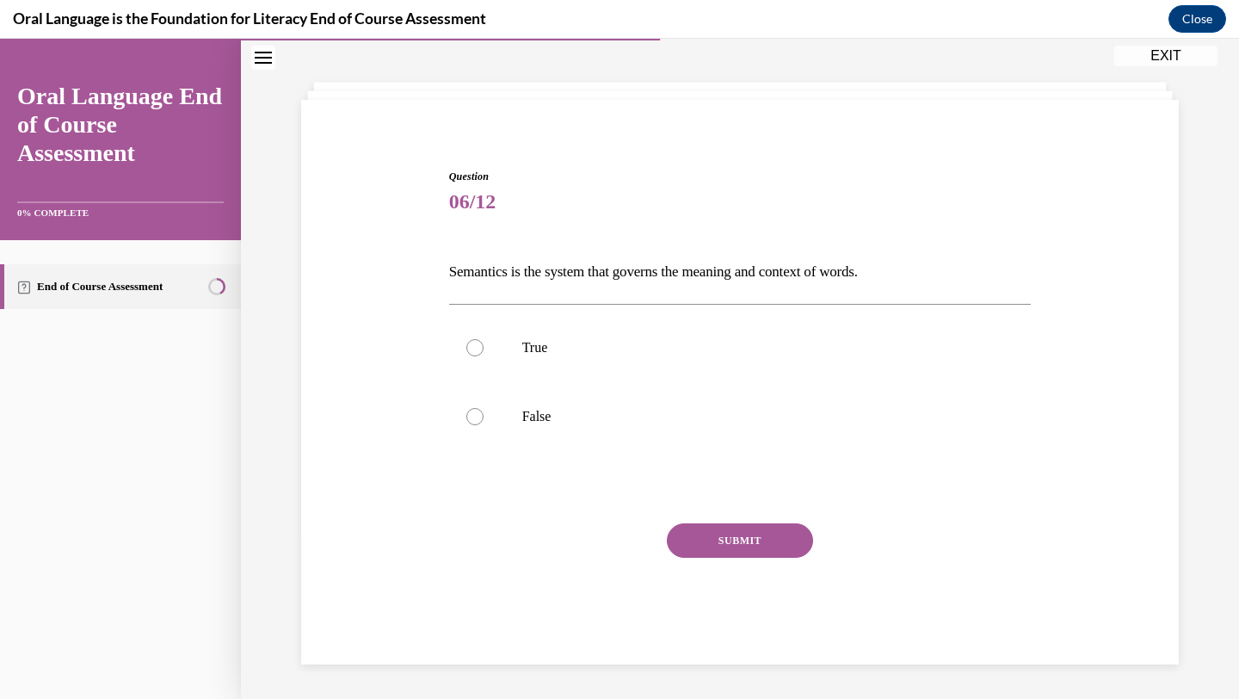
scroll to position [71, 0]
click at [603, 349] on p "True" at bounding box center [755, 347] width 467 height 17
click at [484, 349] on input "True" at bounding box center [475, 347] width 17 height 17
radio input "true"
click at [775, 546] on button "SUBMIT" at bounding box center [740, 540] width 146 height 34
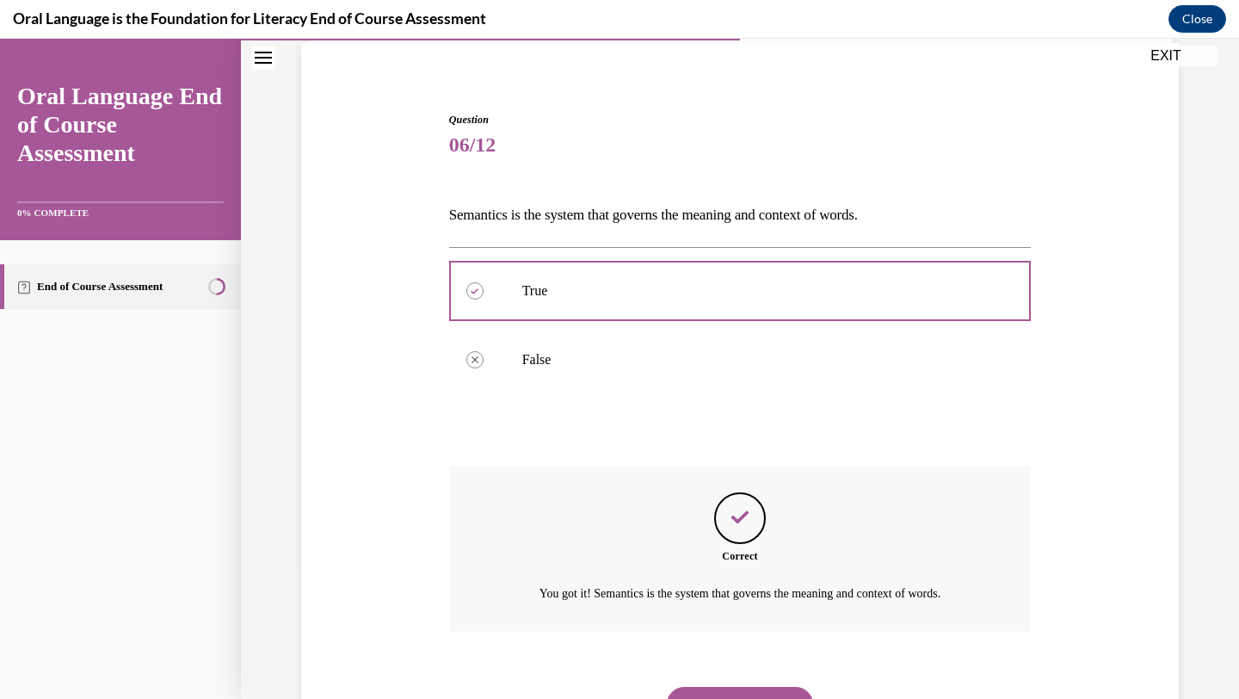
scroll to position [210, 0]
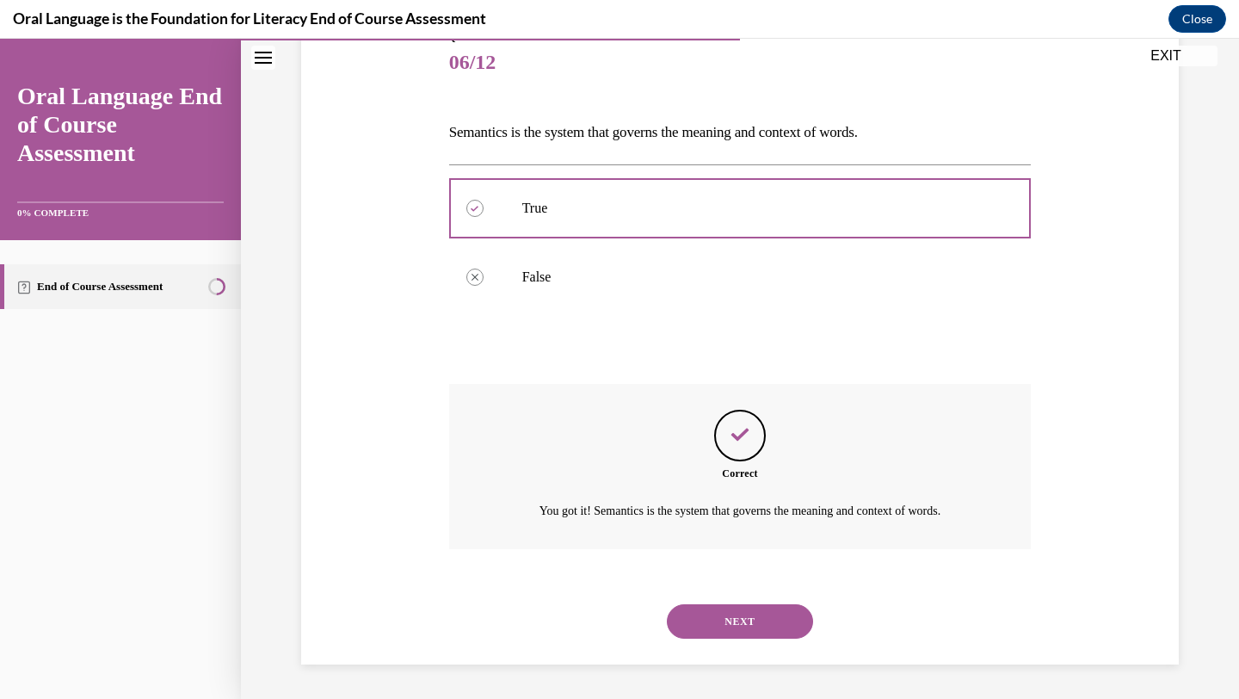
click at [738, 624] on button "NEXT" at bounding box center [740, 621] width 146 height 34
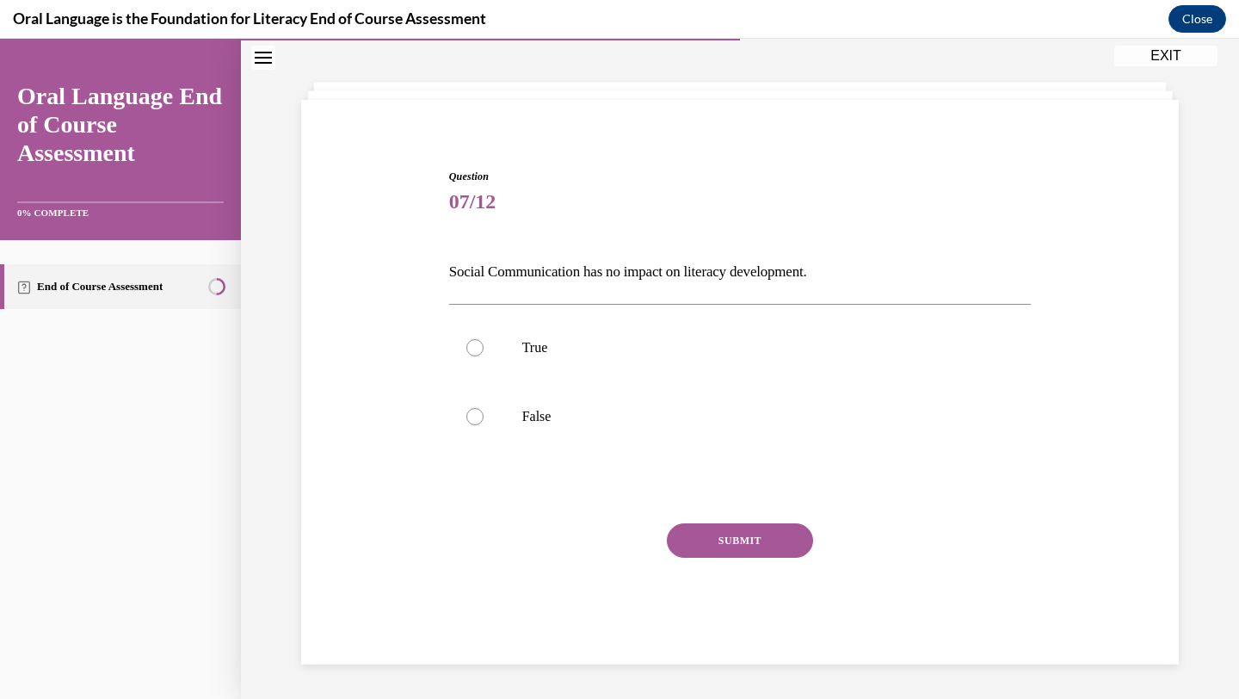
scroll to position [71, 0]
click at [593, 418] on p "False" at bounding box center [755, 416] width 467 height 17
click at [484, 418] on input "False" at bounding box center [475, 416] width 17 height 17
radio input "true"
click at [768, 542] on button "SUBMIT" at bounding box center [740, 540] width 146 height 34
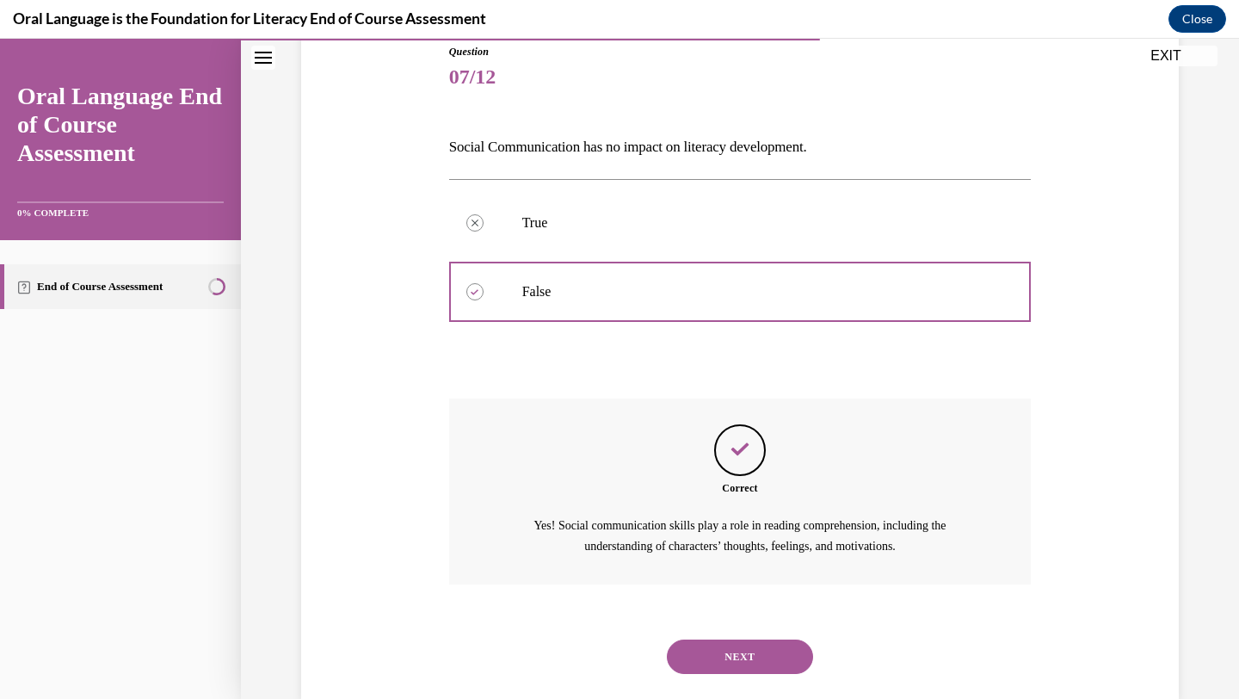
scroll to position [230, 0]
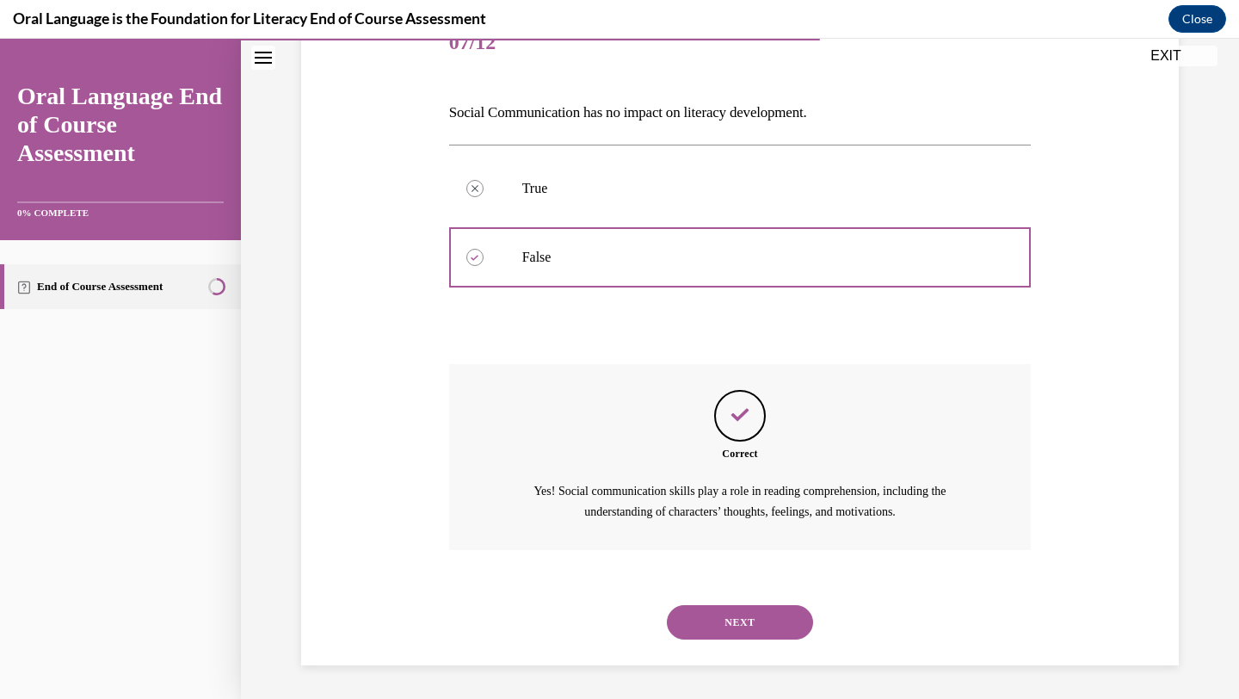
click at [749, 620] on button "NEXT" at bounding box center [740, 622] width 146 height 34
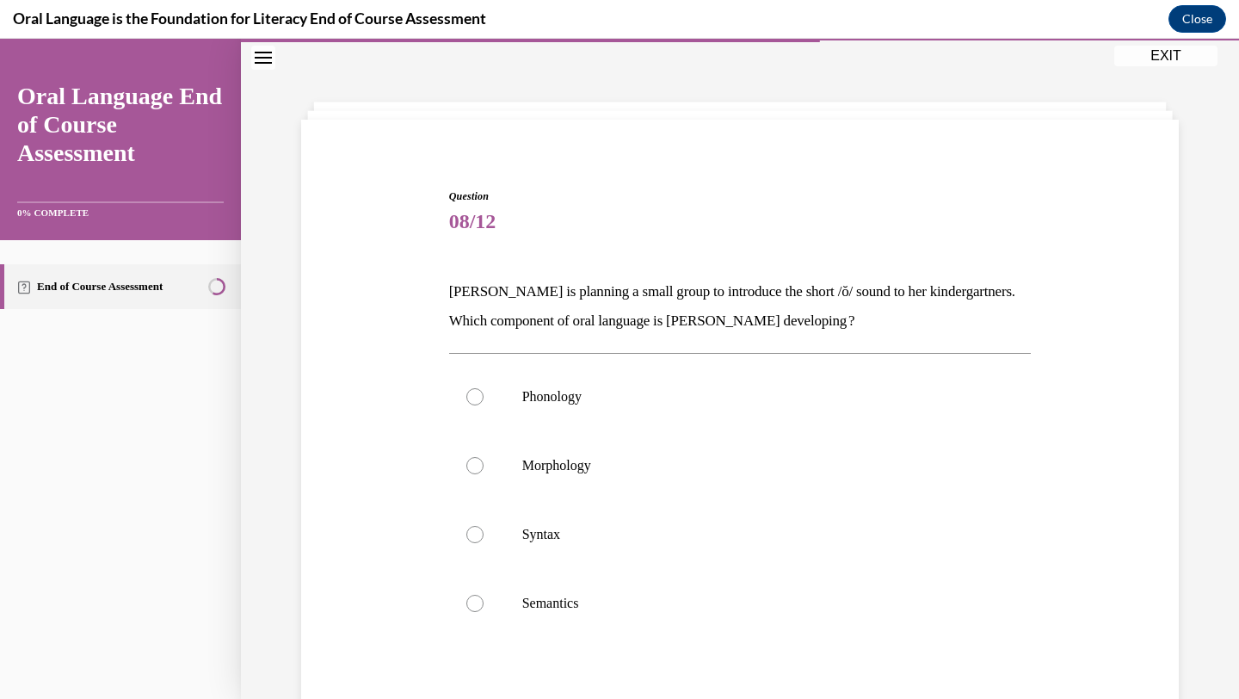
scroll to position [68, 0]
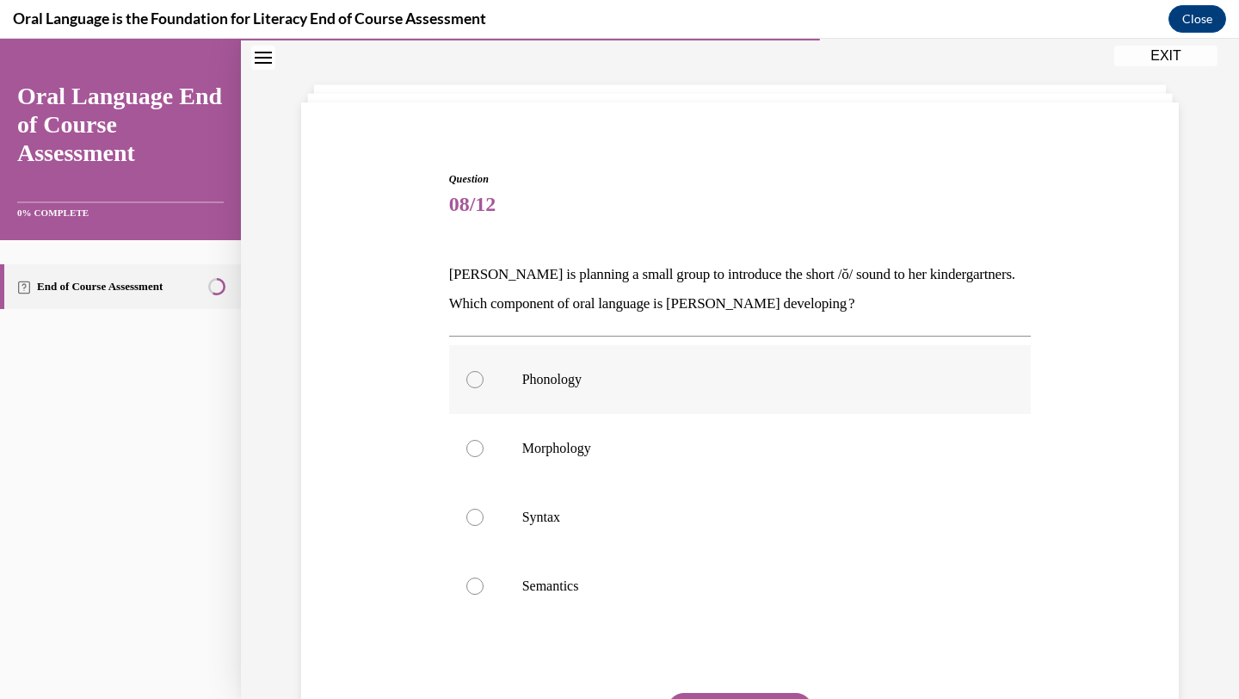
click at [611, 371] on p "Phonology" at bounding box center [755, 379] width 467 height 17
click at [484, 371] on input "Phonology" at bounding box center [475, 379] width 17 height 17
radio input "true"
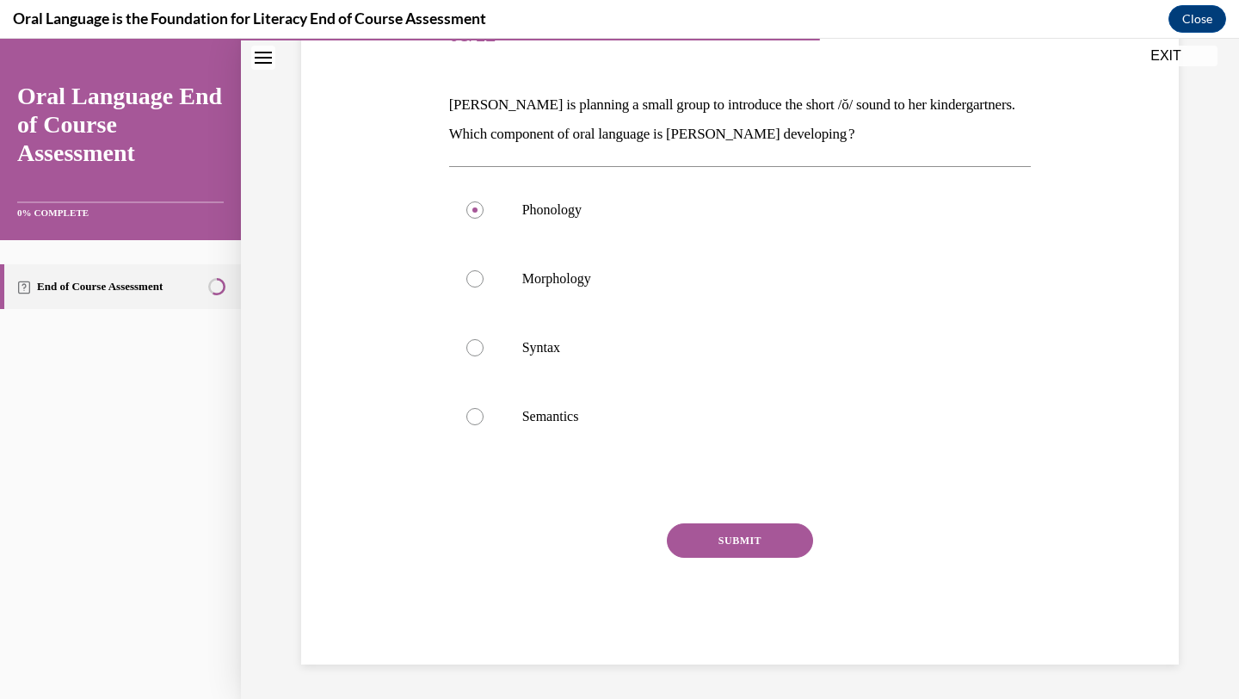
click at [750, 534] on button "SUBMIT" at bounding box center [740, 540] width 146 height 34
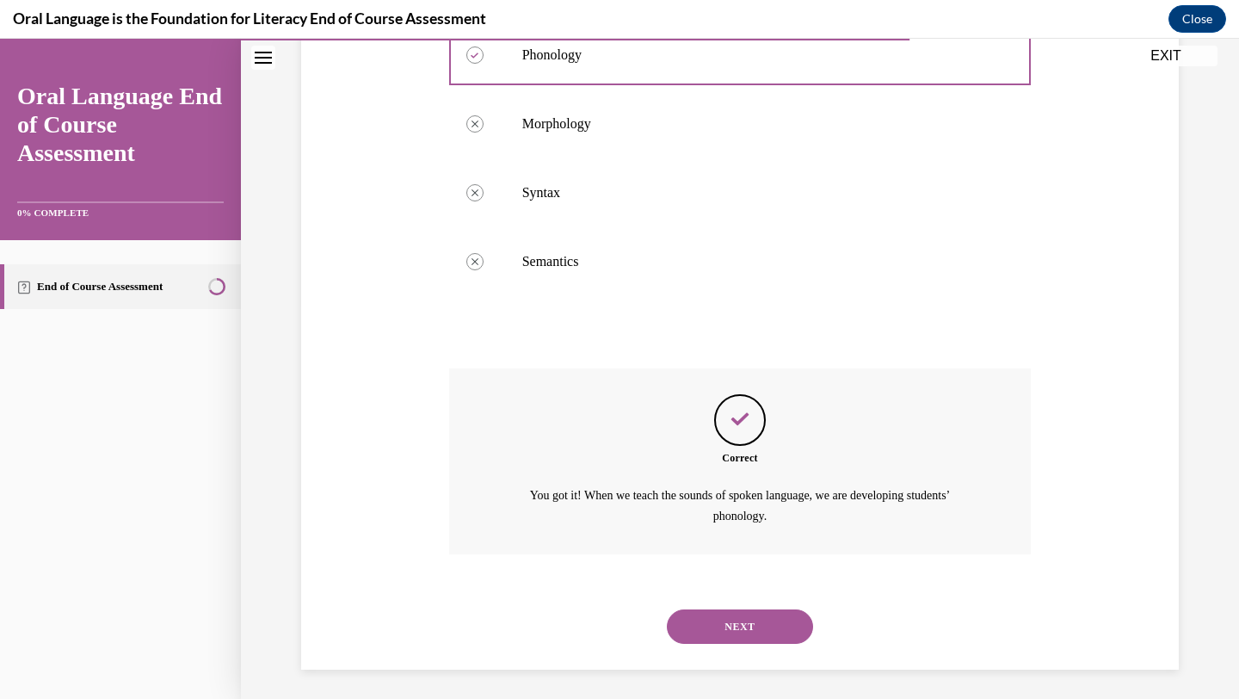
scroll to position [397, 0]
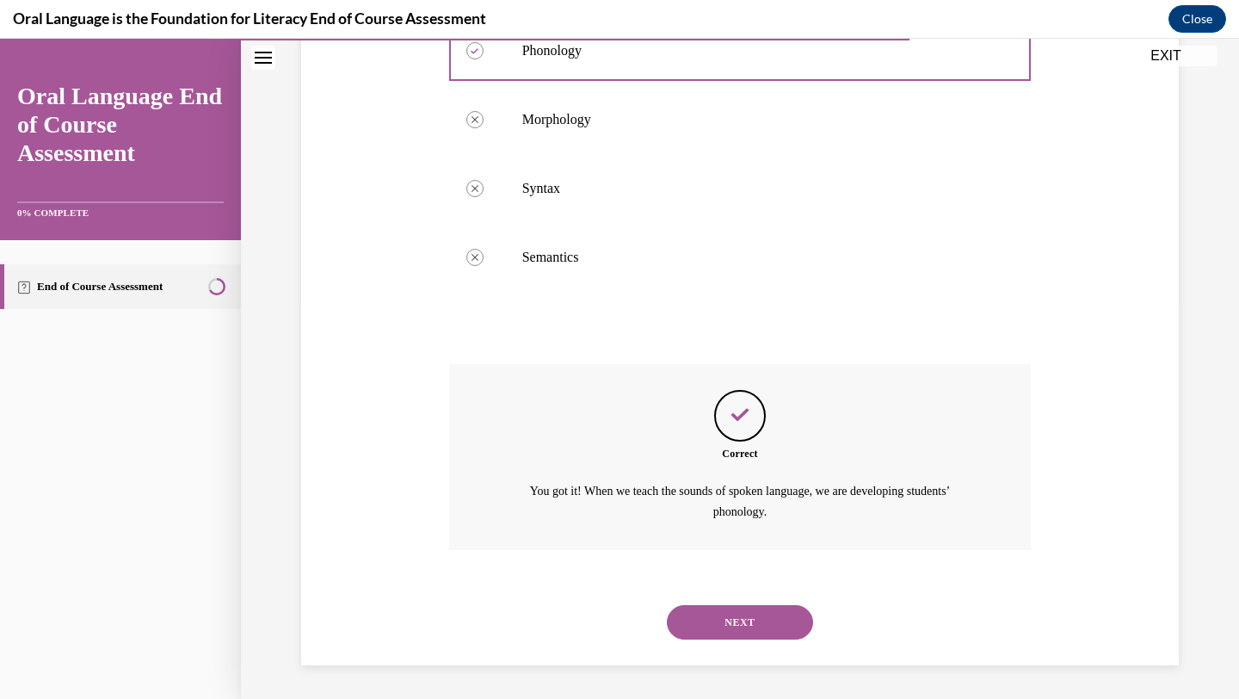
click at [728, 624] on button "NEXT" at bounding box center [740, 622] width 146 height 34
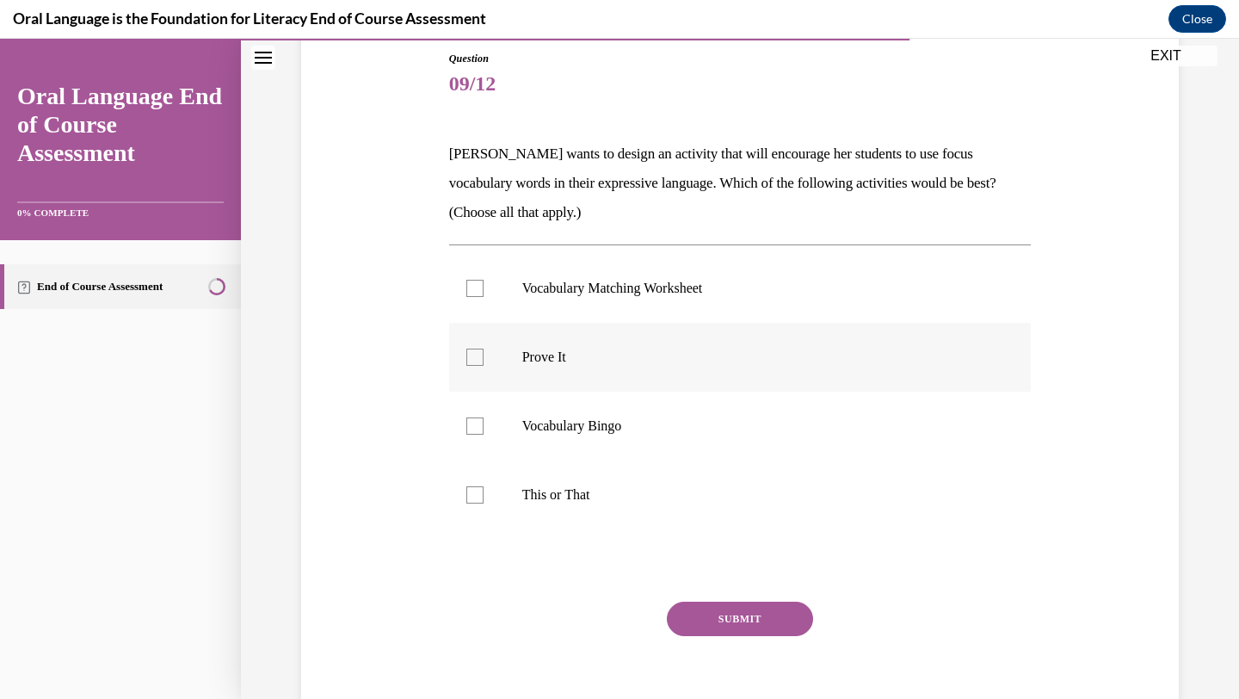
scroll to position [194, 0]
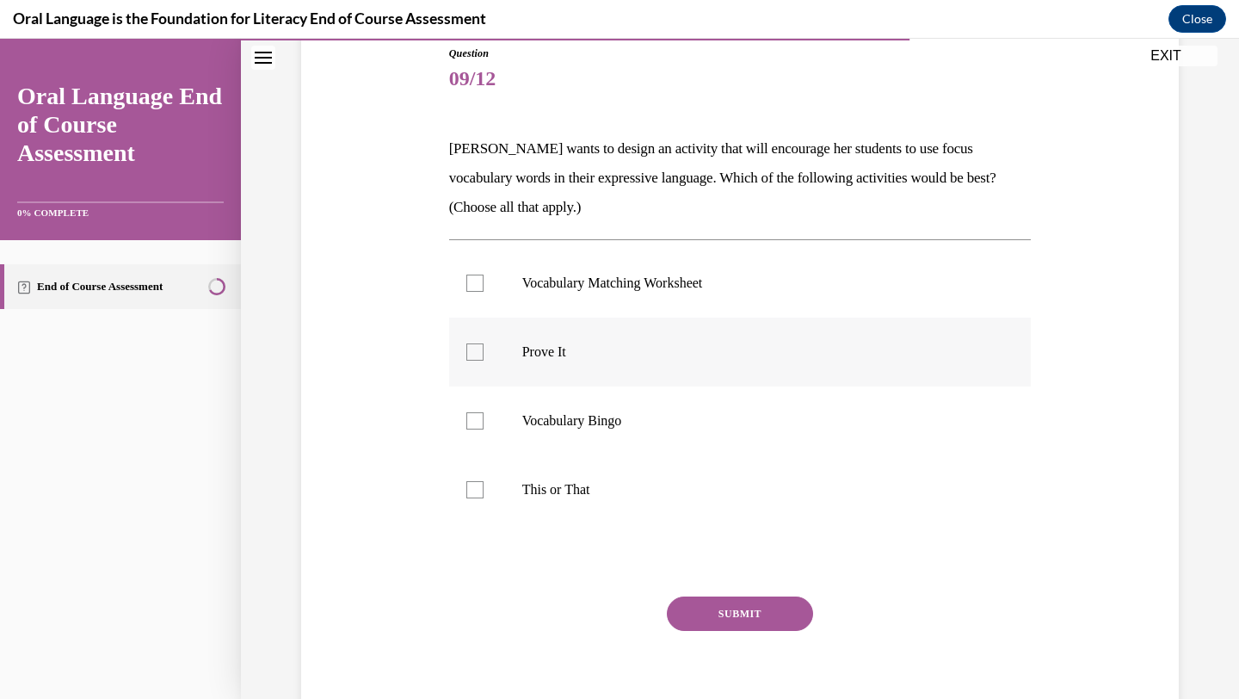
click at [717, 352] on p "Prove It" at bounding box center [755, 351] width 467 height 17
click at [484, 352] on input "Prove It" at bounding box center [475, 351] width 17 height 17
checkbox input "true"
click at [688, 492] on p "This or That" at bounding box center [755, 489] width 467 height 17
click at [484, 492] on input "This or That" at bounding box center [475, 489] width 17 height 17
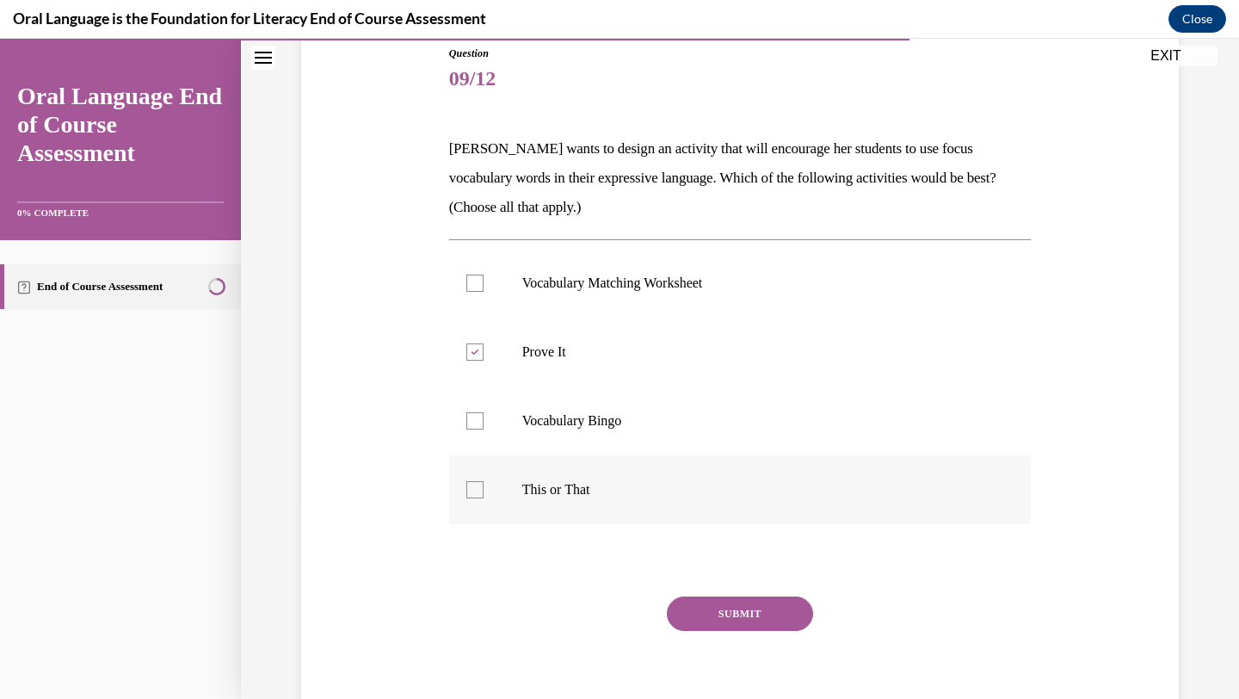
checkbox input "true"
click at [732, 626] on button "SUBMIT" at bounding box center [740, 613] width 146 height 34
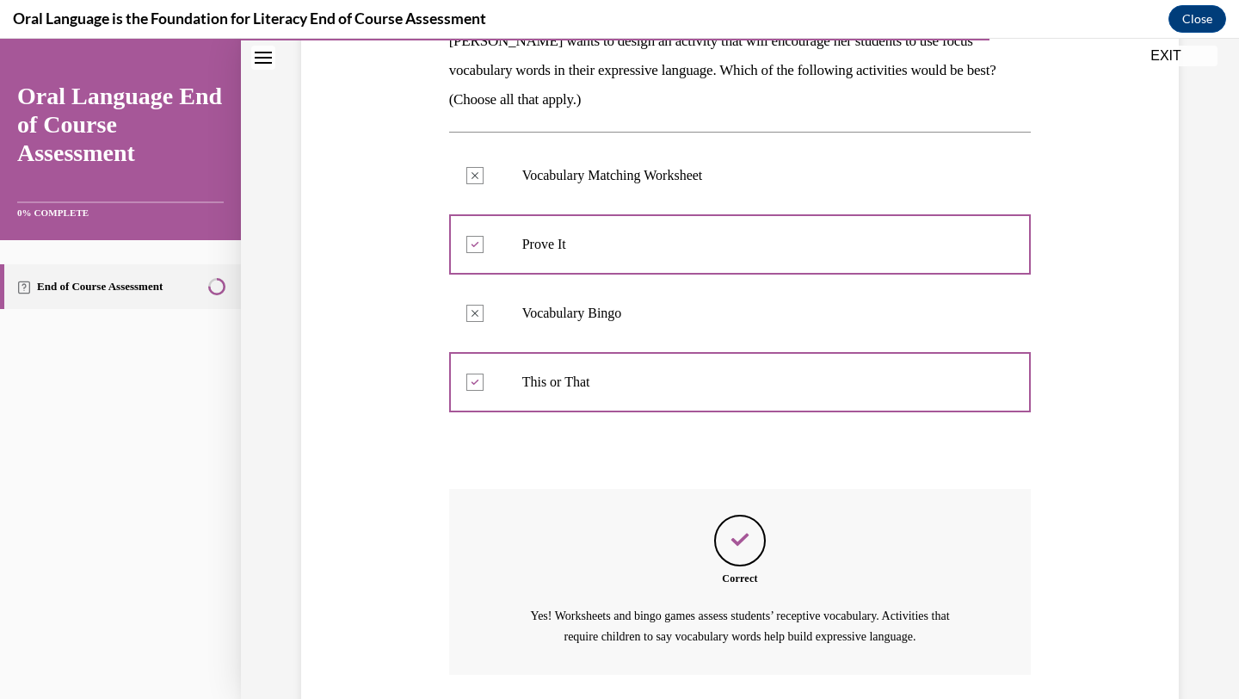
scroll to position [426, 0]
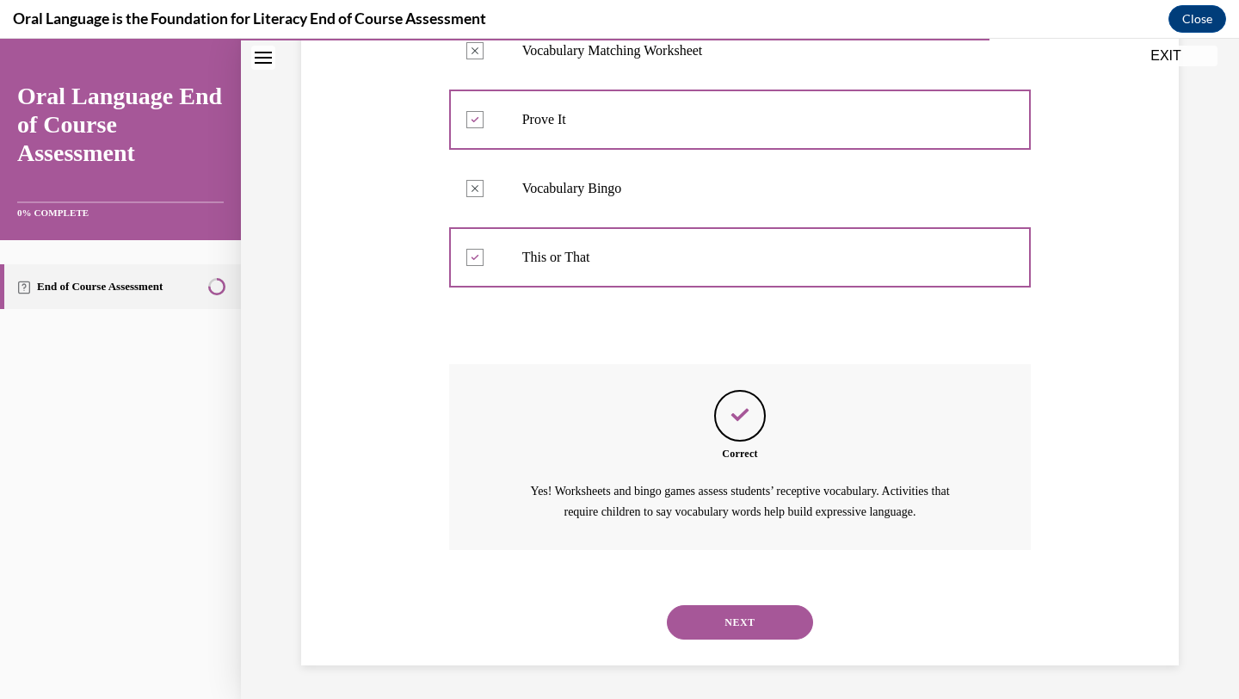
click at [732, 626] on button "NEXT" at bounding box center [740, 622] width 146 height 34
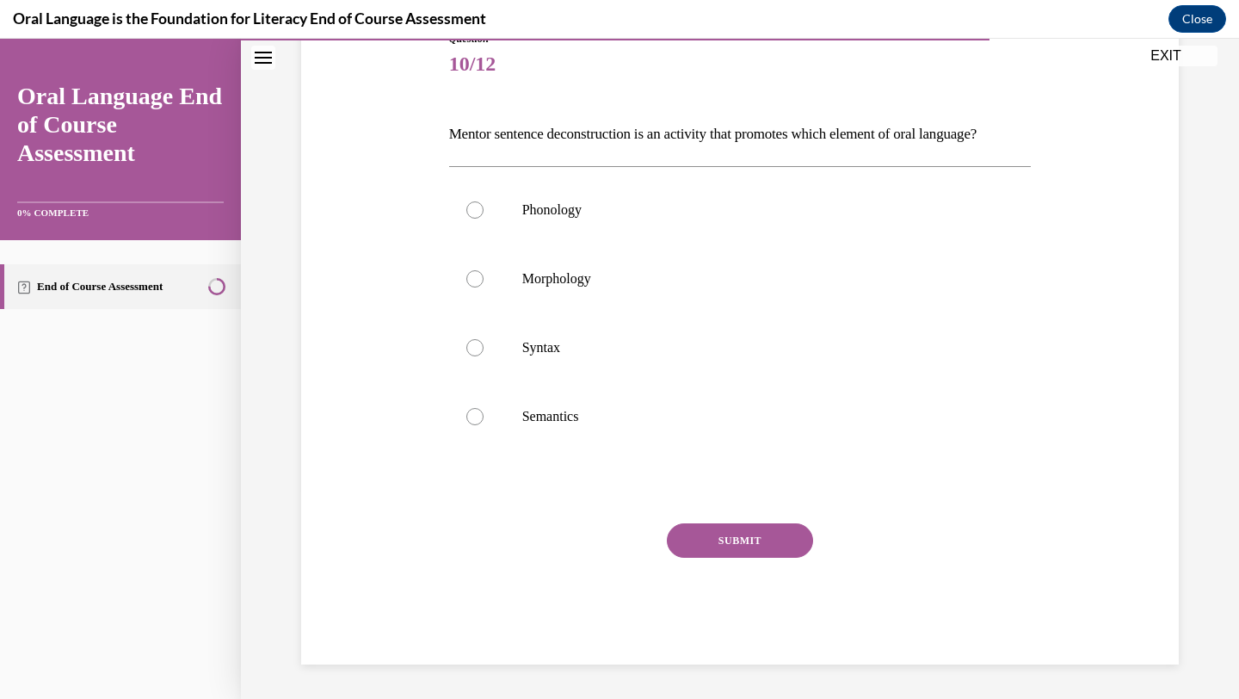
scroll to position [192, 0]
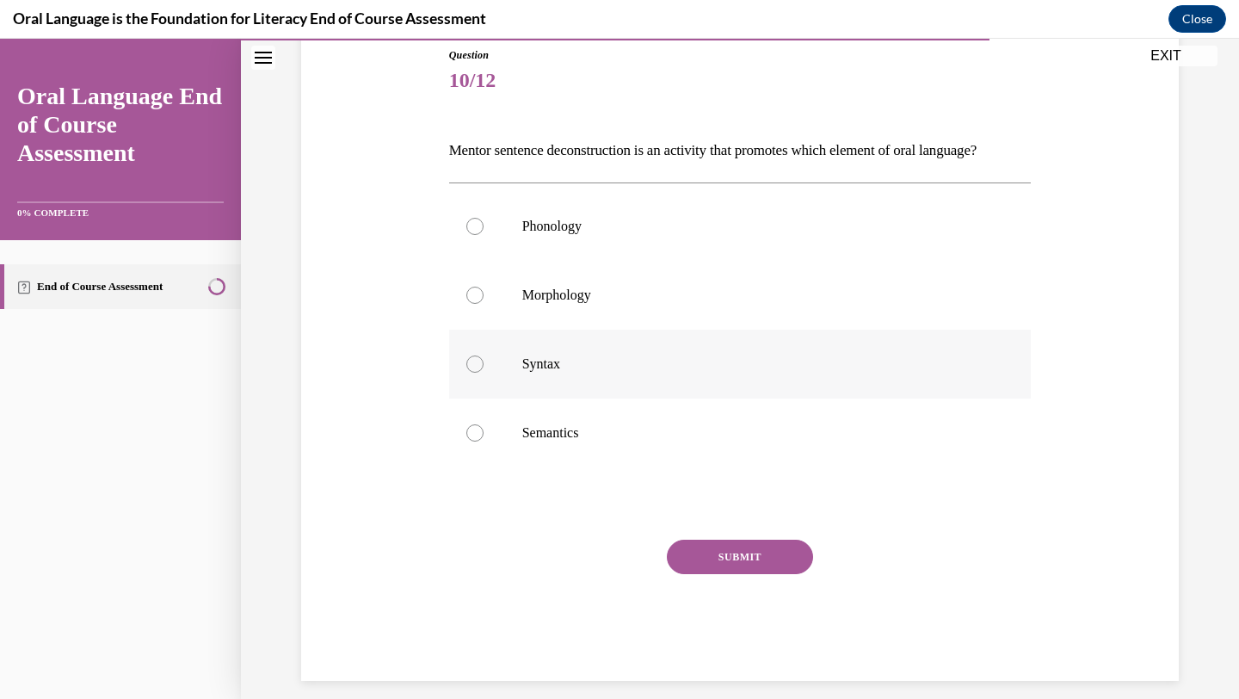
click at [656, 399] on label "Syntax" at bounding box center [740, 364] width 583 height 69
click at [484, 373] on input "Syntax" at bounding box center [475, 363] width 17 height 17
radio input "true"
click at [720, 574] on button "SUBMIT" at bounding box center [740, 557] width 146 height 34
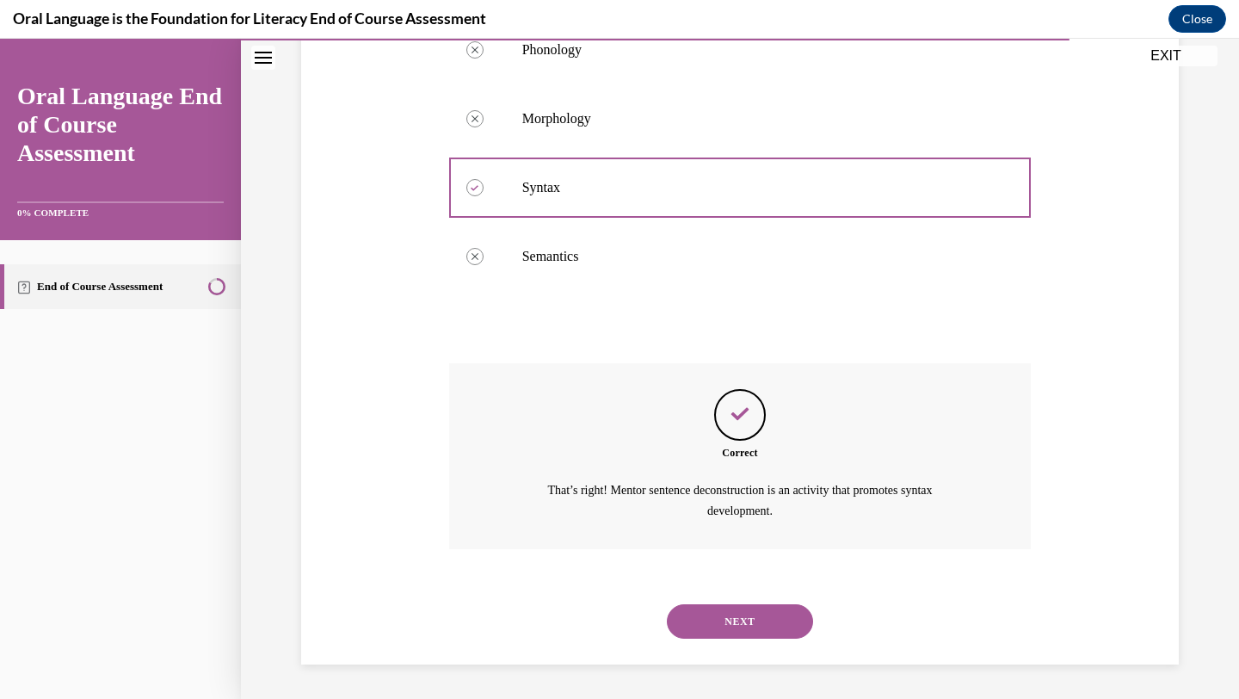
scroll to position [397, 0]
click at [725, 632] on button "NEXT" at bounding box center [740, 621] width 146 height 34
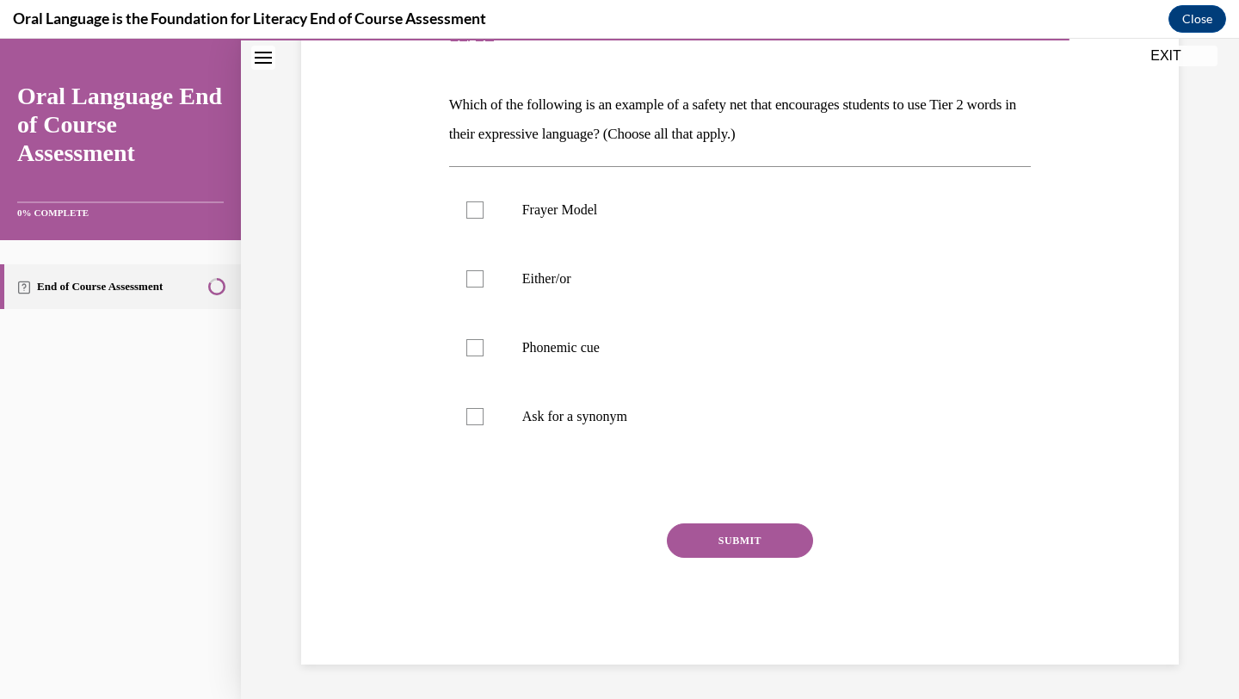
scroll to position [192, 0]
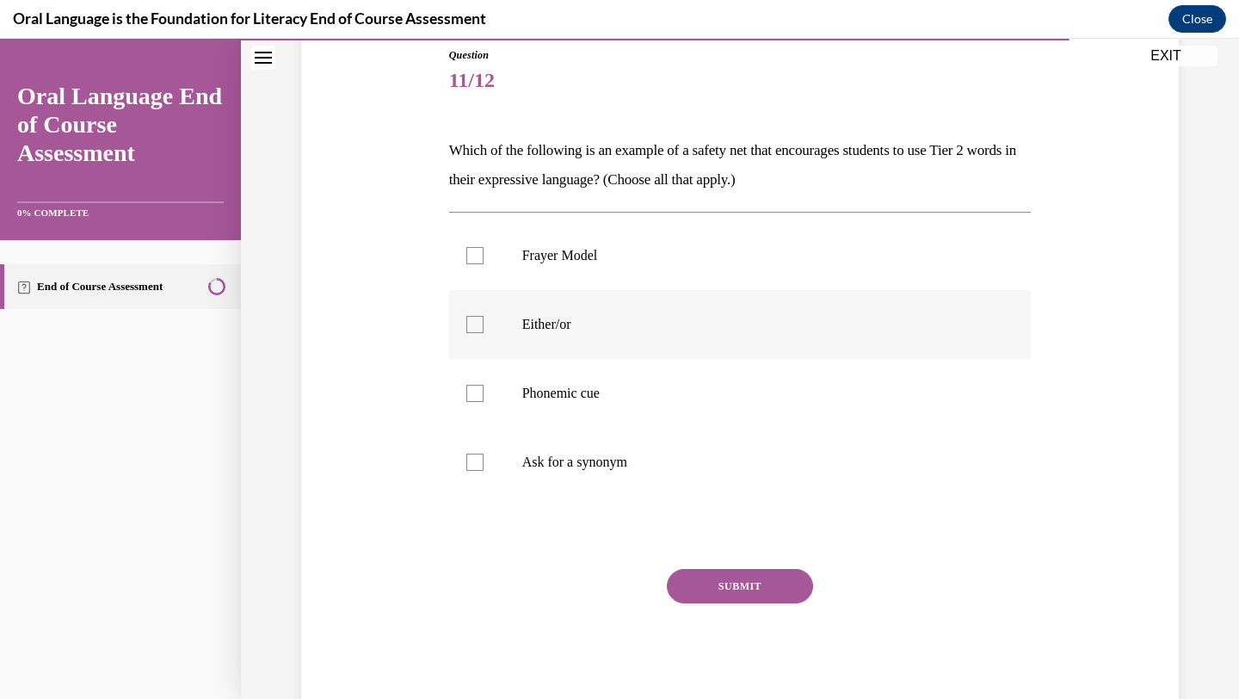
click at [535, 341] on label "Either/or" at bounding box center [740, 324] width 583 height 69
click at [484, 333] on input "Either/or" at bounding box center [475, 324] width 17 height 17
checkbox input "true"
click at [536, 395] on p "Phonemic cue" at bounding box center [755, 393] width 467 height 17
click at [484, 395] on input "Phonemic cue" at bounding box center [475, 393] width 17 height 17
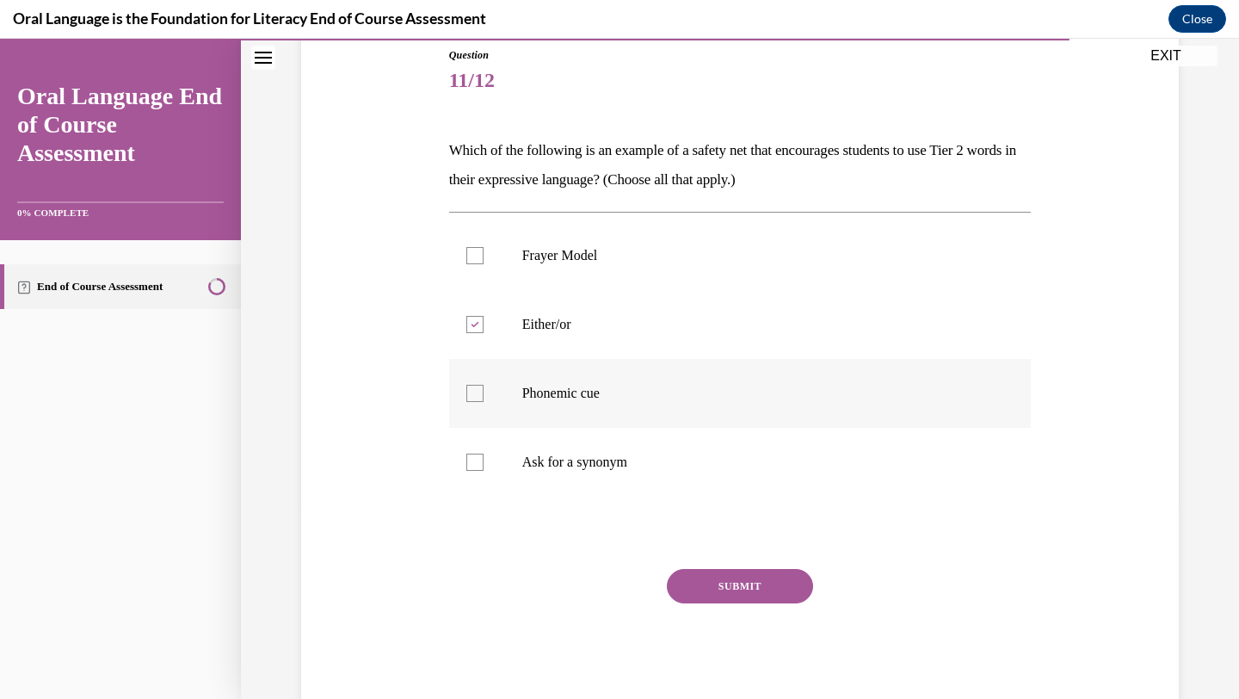
checkbox input "true"
click at [545, 459] on p "Ask for a synonym" at bounding box center [755, 462] width 467 height 17
click at [484, 459] on input "Ask for a synonym" at bounding box center [475, 462] width 17 height 17
checkbox input "true"
click at [709, 580] on button "SUBMIT" at bounding box center [740, 586] width 146 height 34
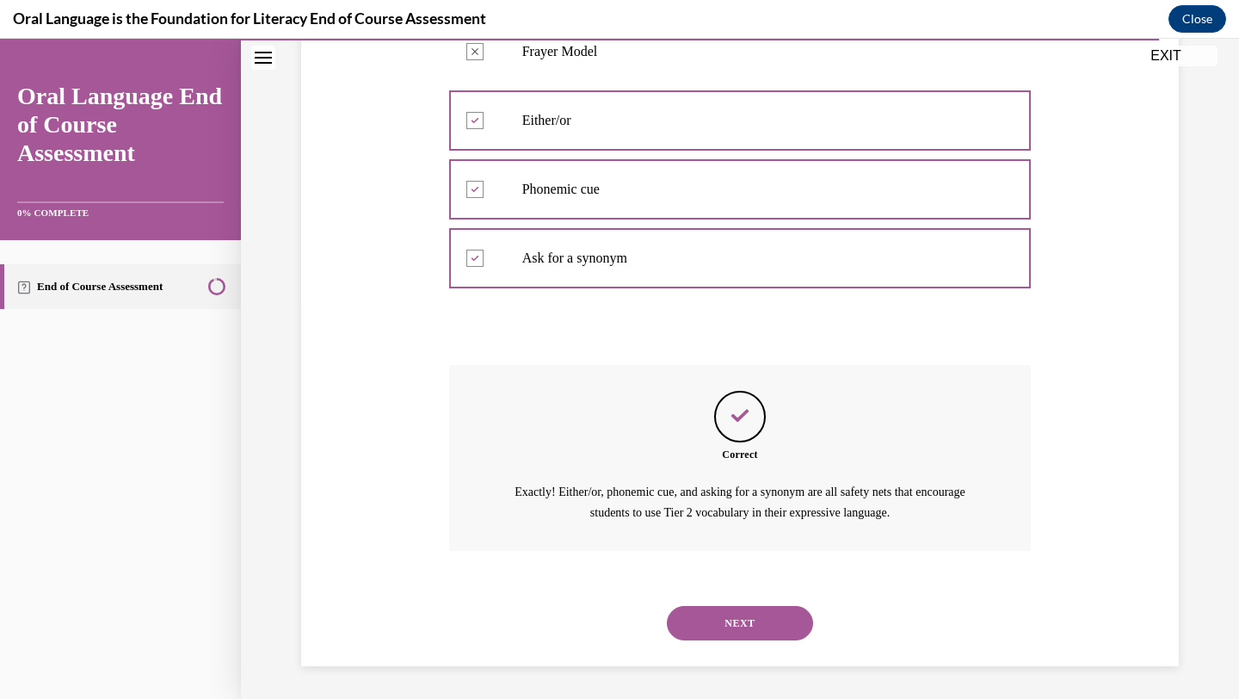
scroll to position [397, 0]
click at [725, 632] on button "NEXT" at bounding box center [740, 622] width 146 height 34
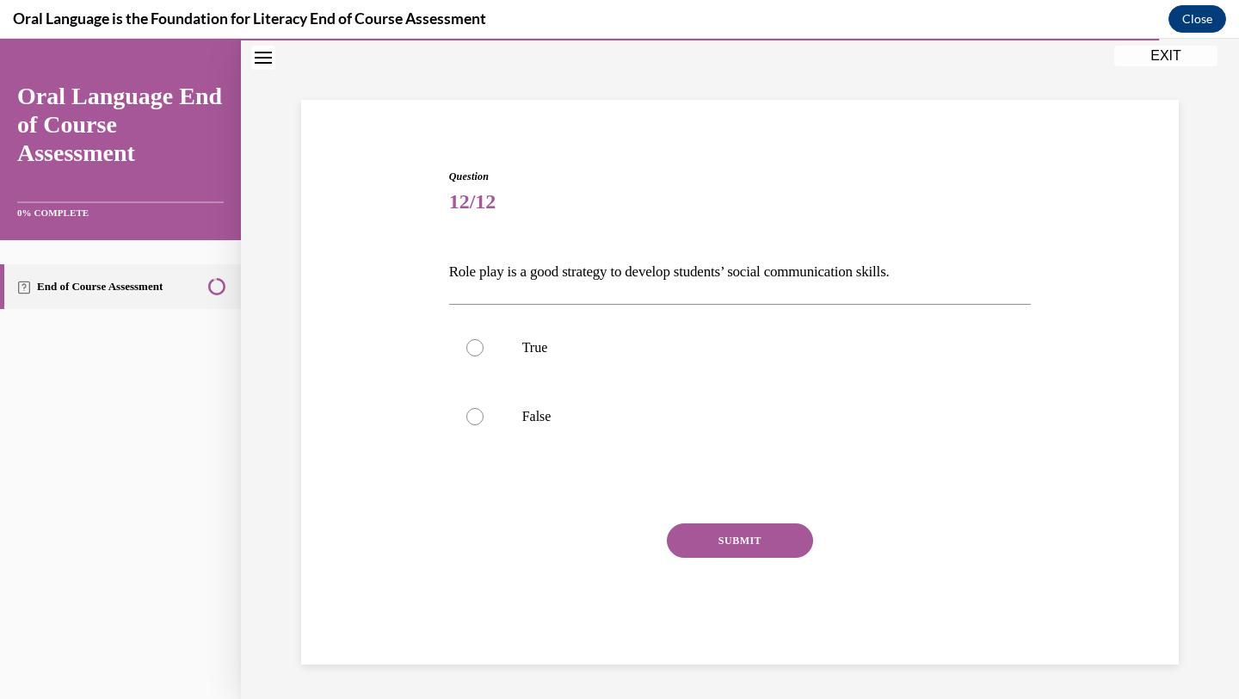
scroll to position [71, 0]
click at [495, 345] on label "True" at bounding box center [740, 347] width 583 height 69
click at [484, 345] on input "True" at bounding box center [475, 347] width 17 height 17
radio input "true"
click at [751, 539] on button "SUBMIT" at bounding box center [740, 540] width 146 height 34
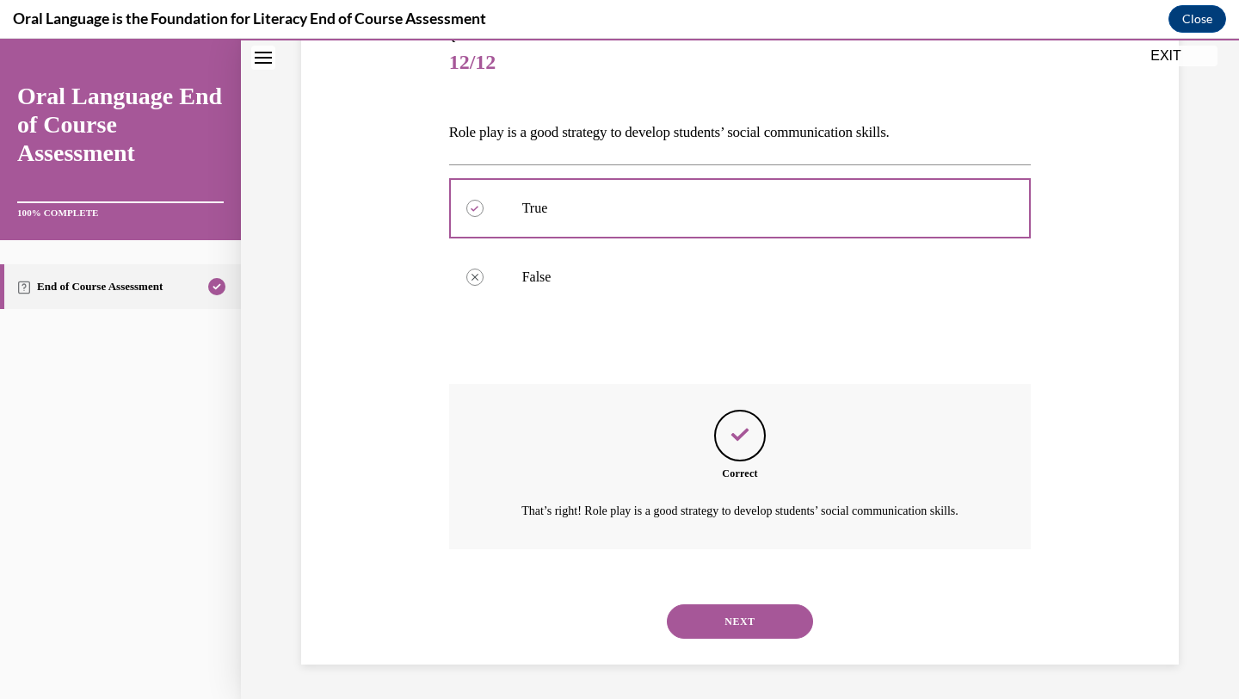
scroll to position [230, 0]
click at [739, 631] on button "NEXT" at bounding box center [740, 621] width 146 height 34
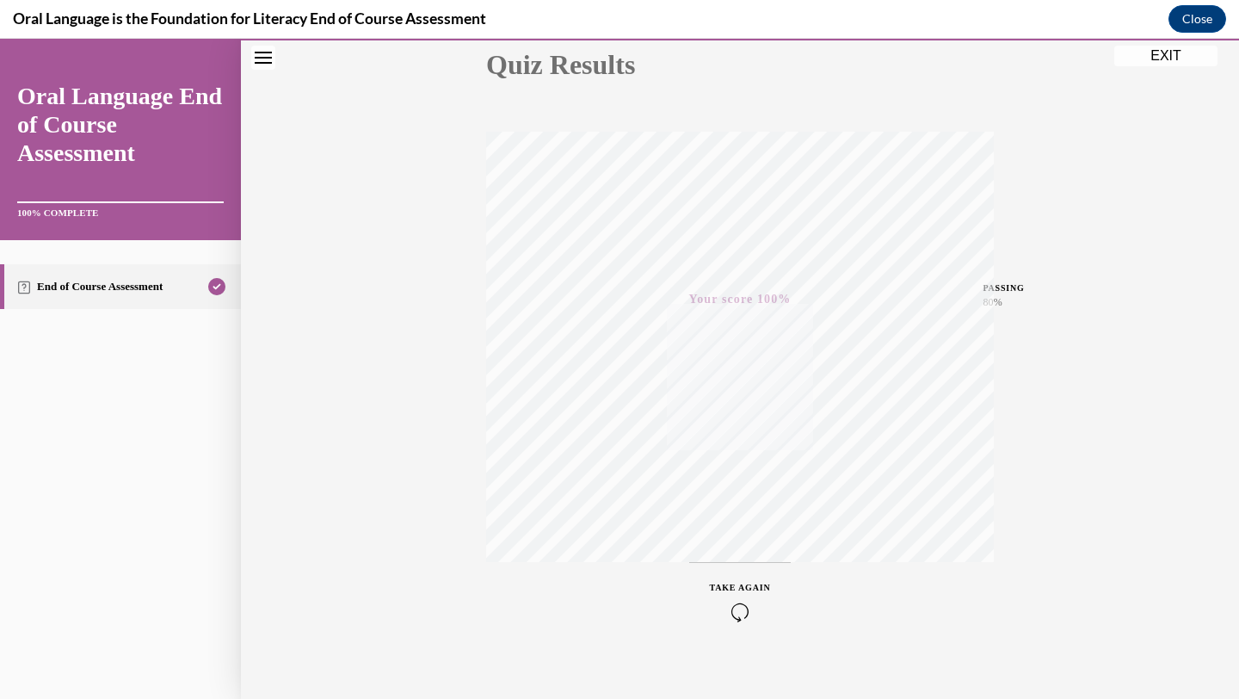
scroll to position [222, 0]
click at [1166, 56] on button "EXIT" at bounding box center [1166, 56] width 103 height 21
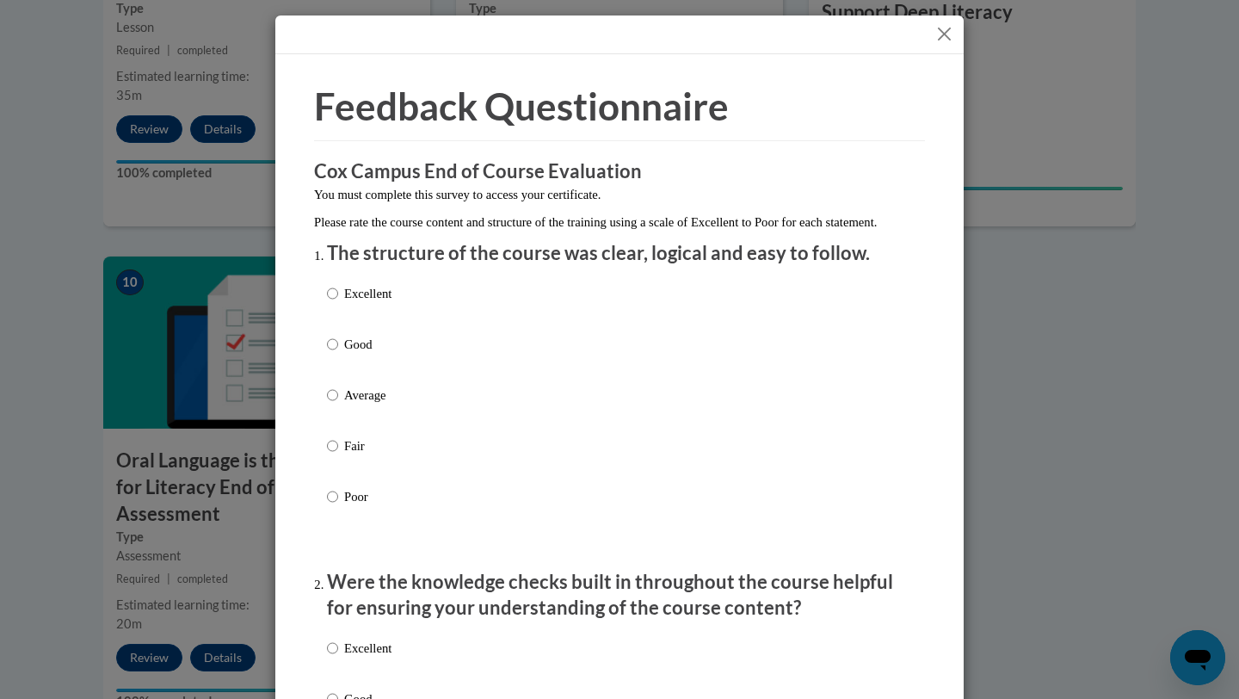
click at [941, 38] on button "Close" at bounding box center [945, 34] width 22 height 22
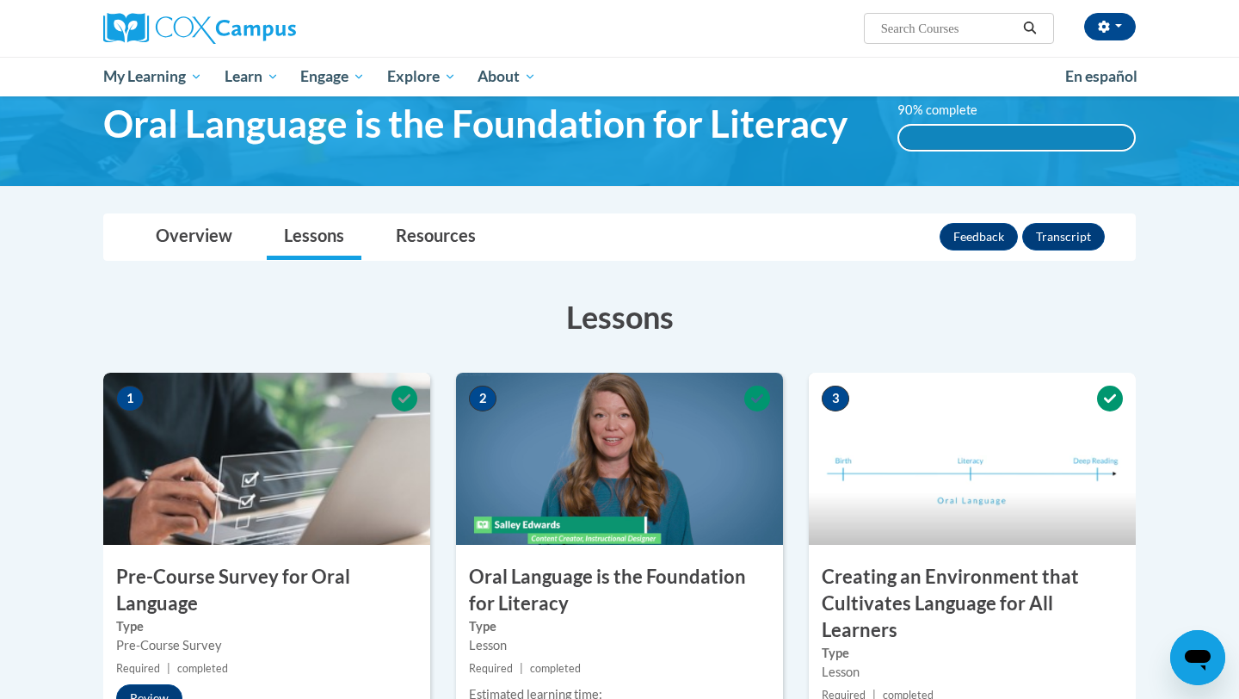
scroll to position [0, 0]
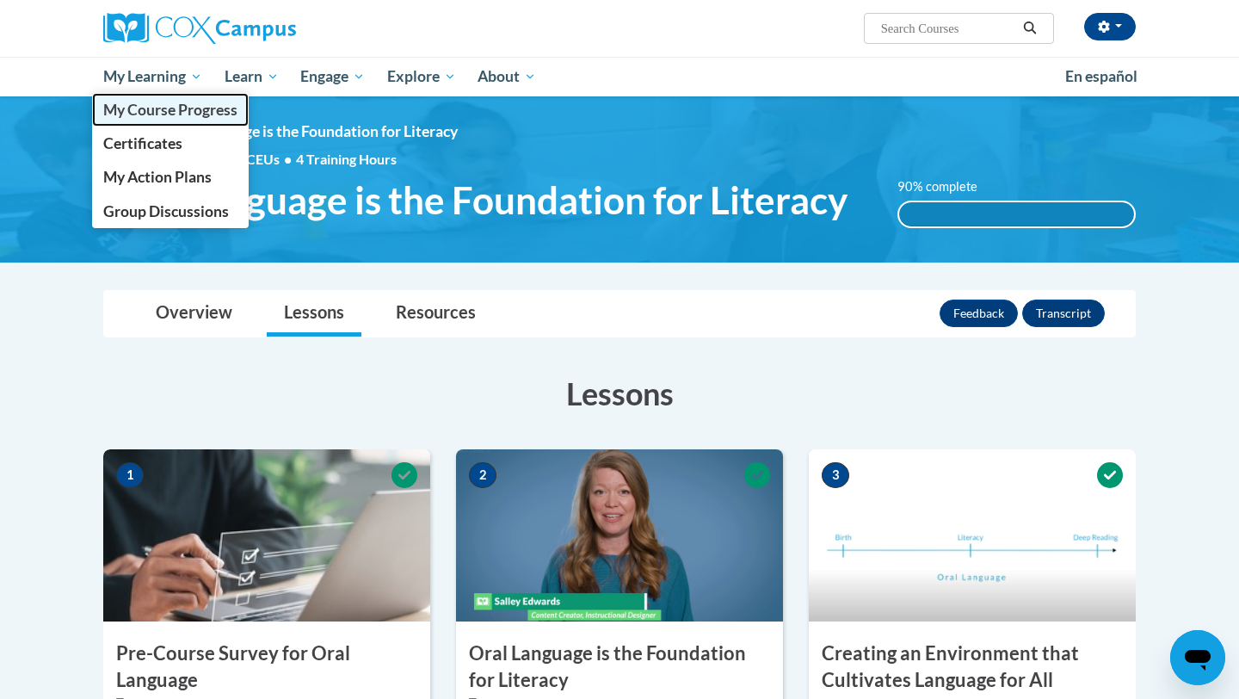
click at [175, 107] on span "My Course Progress" at bounding box center [170, 110] width 134 height 18
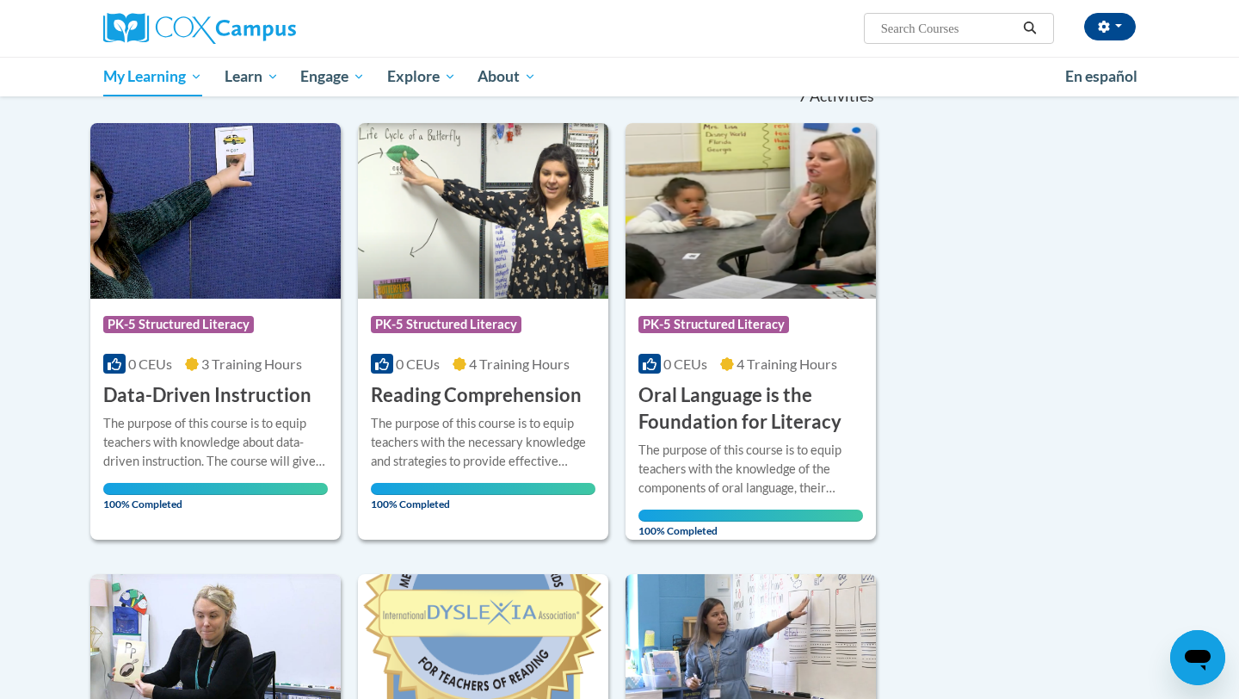
scroll to position [192, 0]
